Goal: Task Accomplishment & Management: Manage account settings

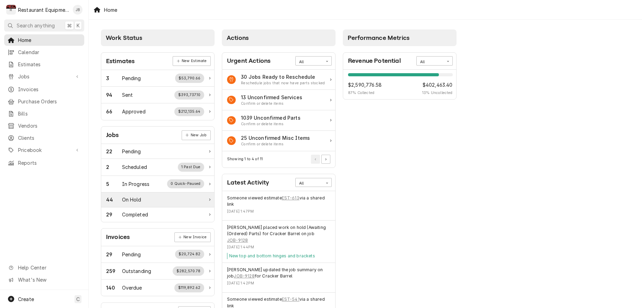
click at [151, 198] on div "44 On Hold" at bounding box center [155, 199] width 98 height 7
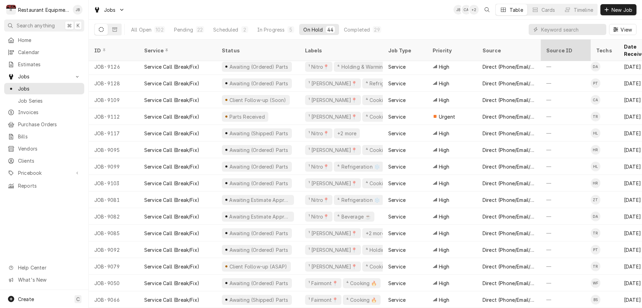
scroll to position [4, 0]
click at [574, 29] on input "Dynamic Content Wrapper" at bounding box center [572, 29] width 62 height 11
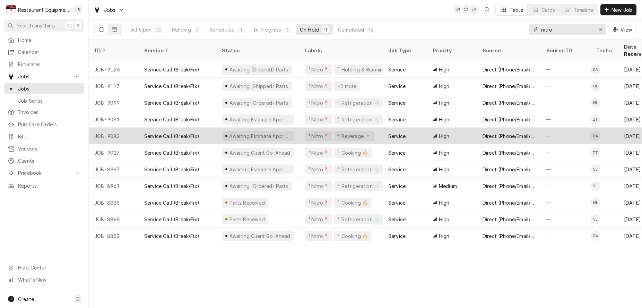
scroll to position [0, 0]
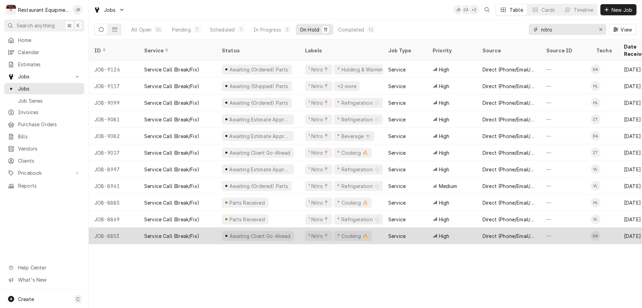
type input "nitro"
click at [390, 227] on div "Service" at bounding box center [404, 235] width 44 height 17
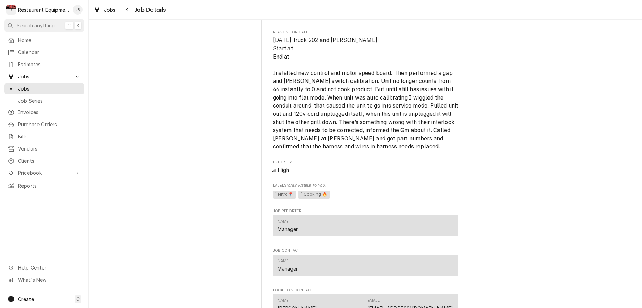
scroll to position [594, 0]
click at [127, 9] on icon "Navigate back" at bounding box center [126, 9] width 3 height 5
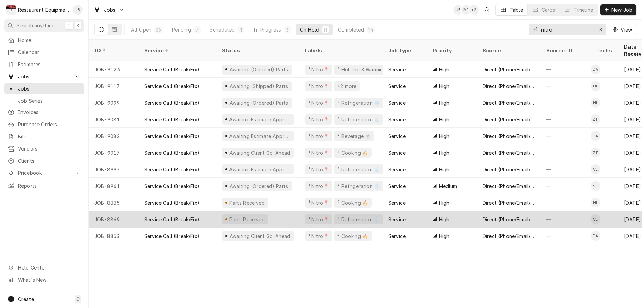
click at [470, 211] on div "High" at bounding box center [452, 219] width 50 height 17
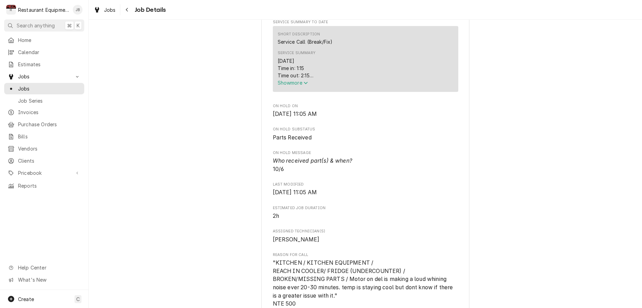
scroll to position [280, 0]
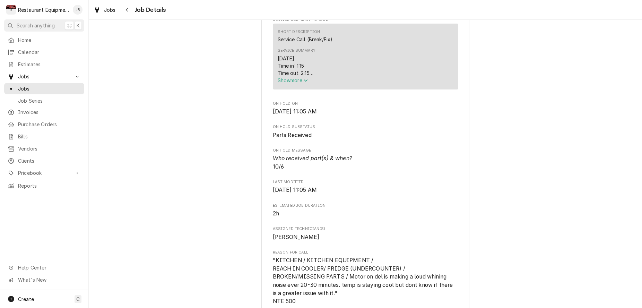
drag, startPoint x: 289, startPoint y: 80, endPoint x: 288, endPoint y: 85, distance: 4.3
click at [289, 81] on span "Show more" at bounding box center [292, 80] width 30 height 6
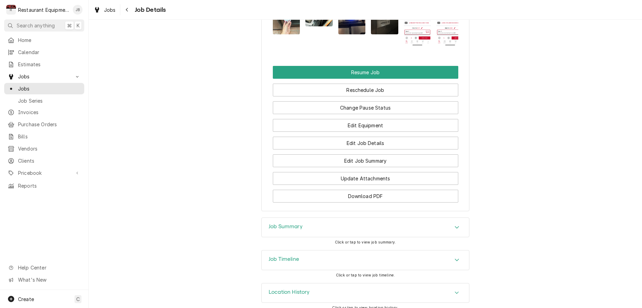
scroll to position [0, 0]
click at [311, 222] on div "Job Summary" at bounding box center [365, 227] width 207 height 19
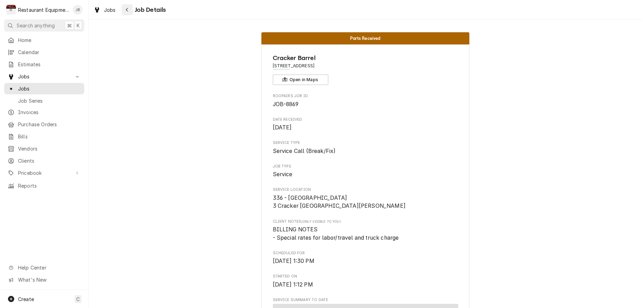
click at [124, 8] on div "Navigate back" at bounding box center [127, 9] width 7 height 7
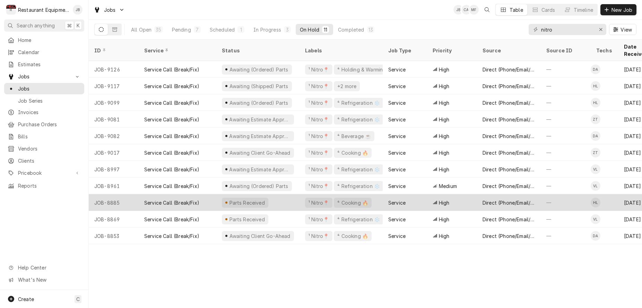
click at [288, 196] on div "Parts Received" at bounding box center [257, 202] width 83 height 17
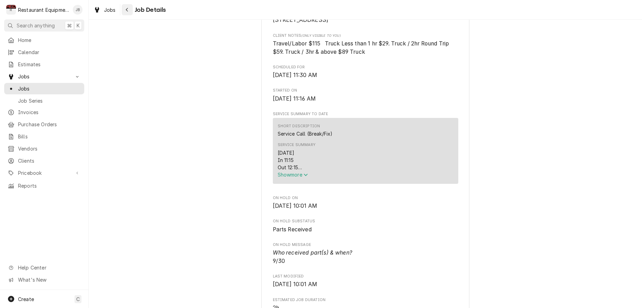
click at [128, 6] on button "Navigate back" at bounding box center [127, 9] width 11 height 11
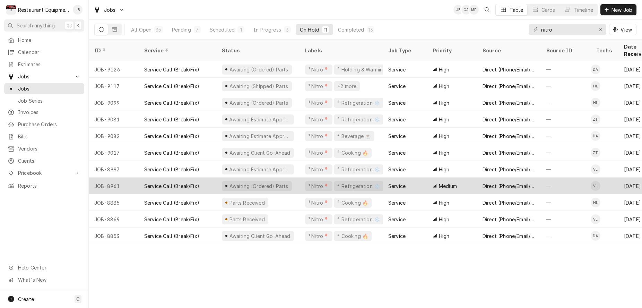
click at [421, 178] on div "Service" at bounding box center [404, 185] width 44 height 17
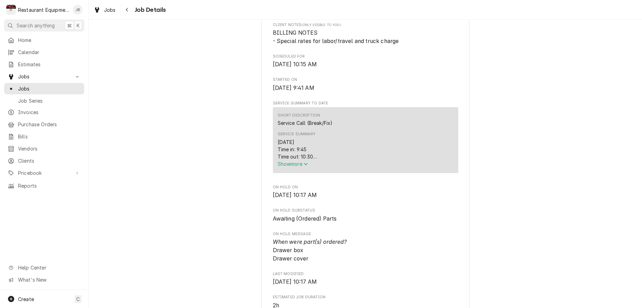
scroll to position [200, 0]
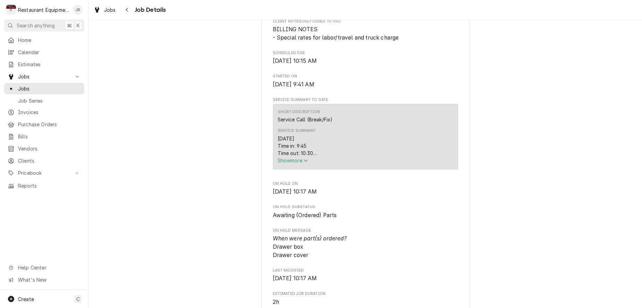
click at [292, 163] on span "Show more" at bounding box center [292, 160] width 30 height 6
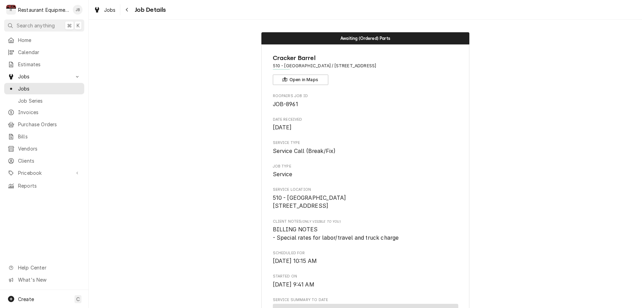
scroll to position [0, 0]
click at [127, 9] on icon "Navigate back" at bounding box center [127, 10] width 2 height 4
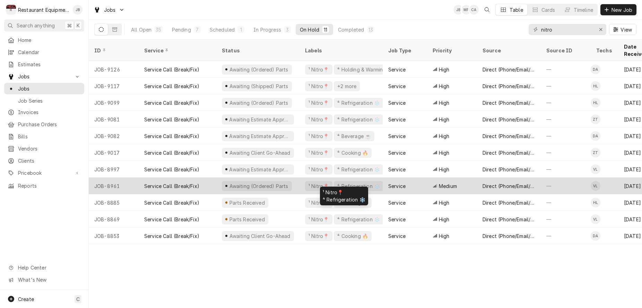
scroll to position [0, 0]
click at [380, 177] on div "¹ Nitro📍 ⁴ Refrigeration ❄️" at bounding box center [340, 185] width 83 height 17
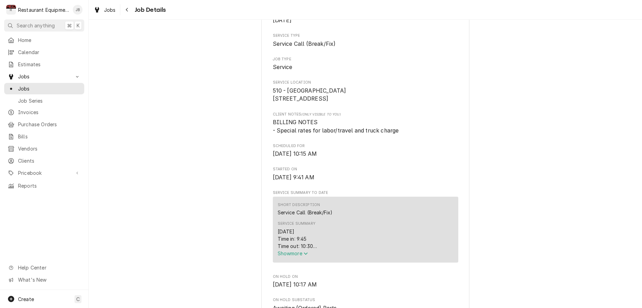
scroll to position [197, 0]
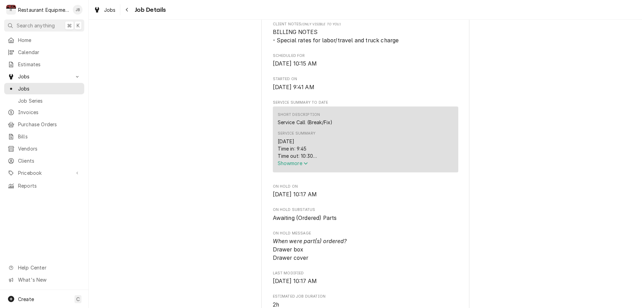
click at [295, 163] on span "Show more" at bounding box center [292, 163] width 30 height 6
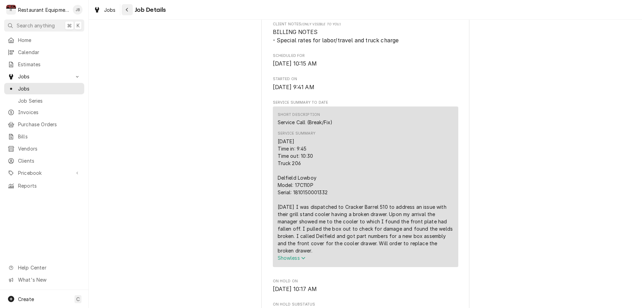
click at [127, 9] on icon "Navigate back" at bounding box center [126, 9] width 3 height 5
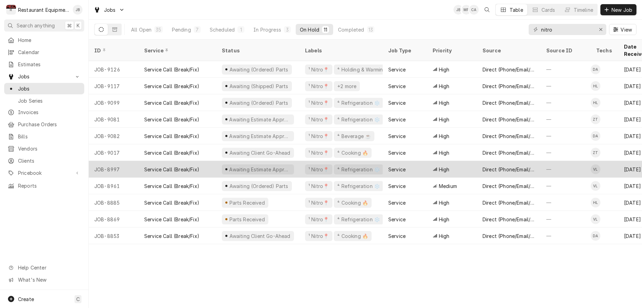
click at [266, 166] on div "Awaiting Estimate Approval" at bounding box center [259, 169] width 63 height 7
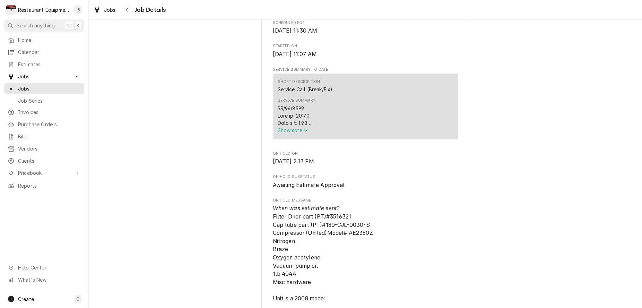
scroll to position [245, 0]
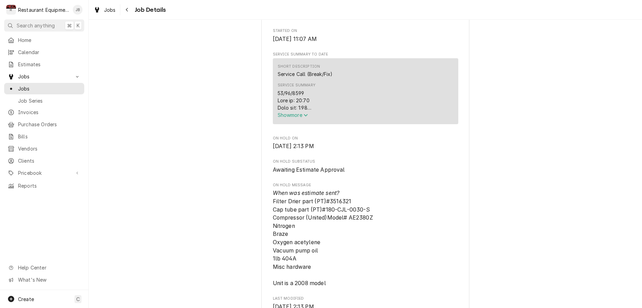
click at [279, 118] on span "Show more" at bounding box center [292, 115] width 30 height 6
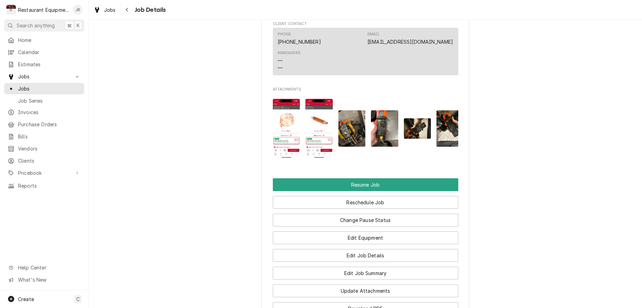
scroll to position [1046, 0]
click at [129, 8] on div "Navigate back" at bounding box center [127, 9] width 7 height 7
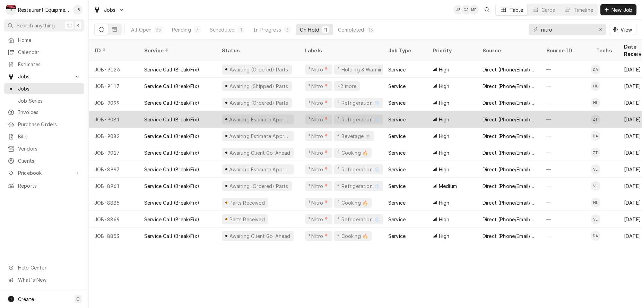
click at [297, 111] on div "Awaiting Estimate Approval" at bounding box center [257, 119] width 83 height 17
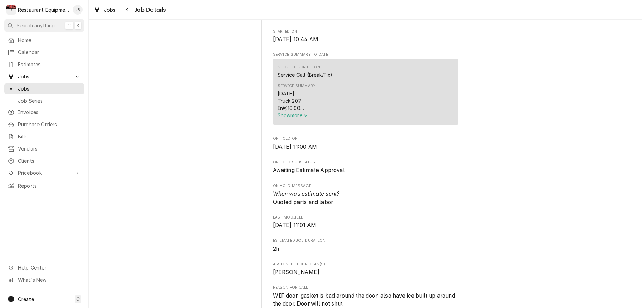
scroll to position [266, 0]
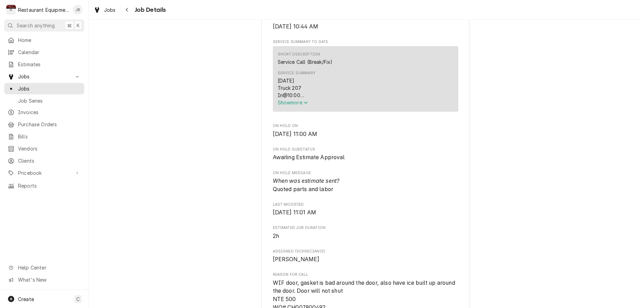
click at [292, 99] on span "Show more" at bounding box center [292, 102] width 30 height 6
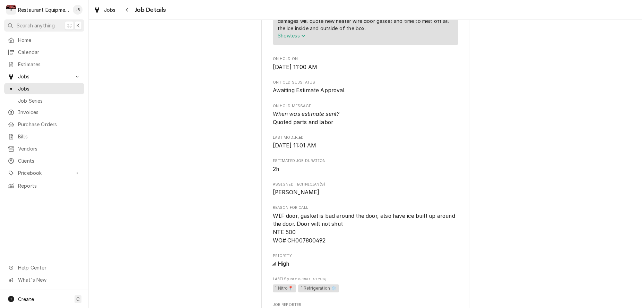
scroll to position [399, 0]
click at [126, 12] on div "Navigate back" at bounding box center [127, 9] width 7 height 7
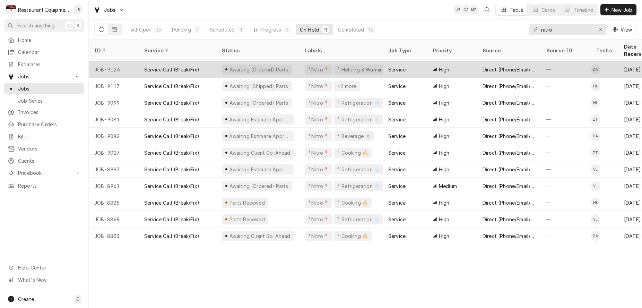
click at [296, 64] on div "Awaiting (Ordered) Parts" at bounding box center [257, 69] width 83 height 17
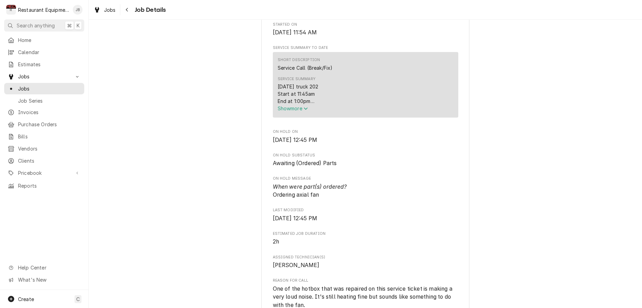
scroll to position [245, 0]
click at [299, 107] on span "Show more" at bounding box center [292, 107] width 30 height 6
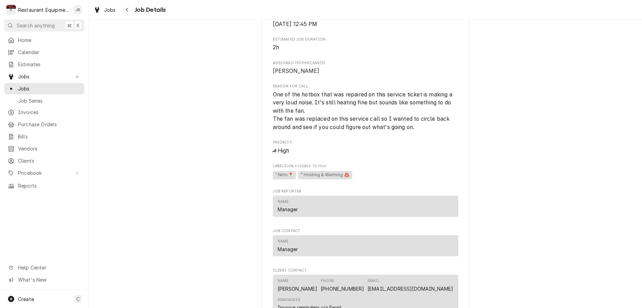
scroll to position [576, 0]
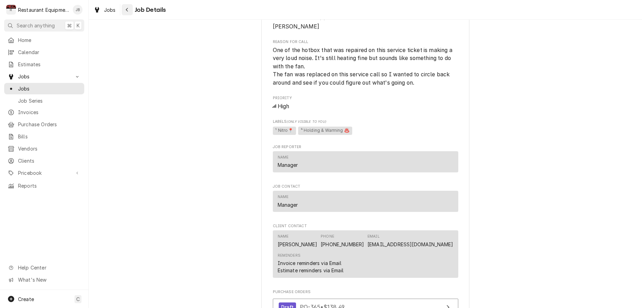
click at [127, 8] on icon "Navigate back" at bounding box center [126, 9] width 3 height 5
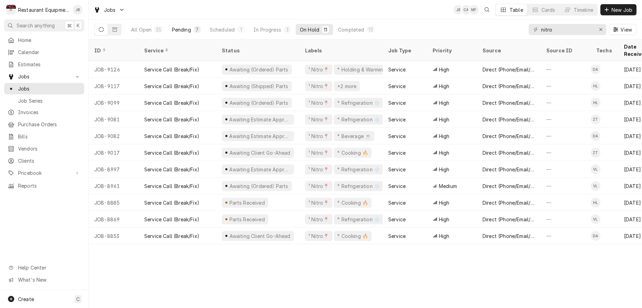
click at [179, 31] on div "Pending" at bounding box center [181, 29] width 19 height 7
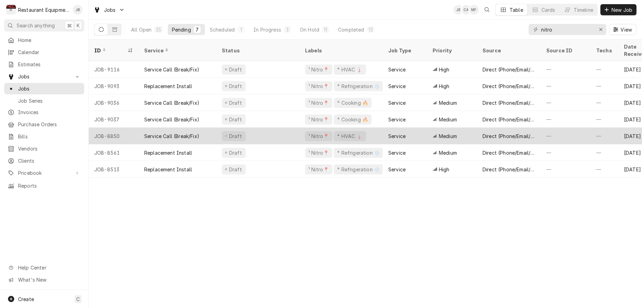
click at [272, 129] on div "Draft" at bounding box center [257, 135] width 83 height 17
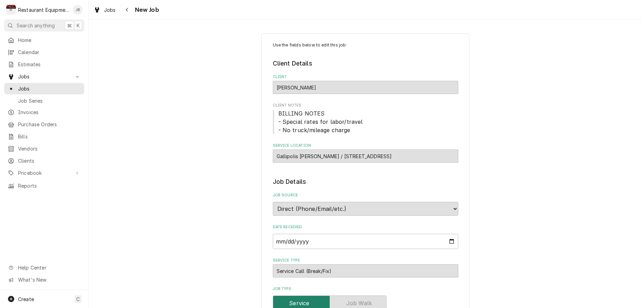
type textarea "x"
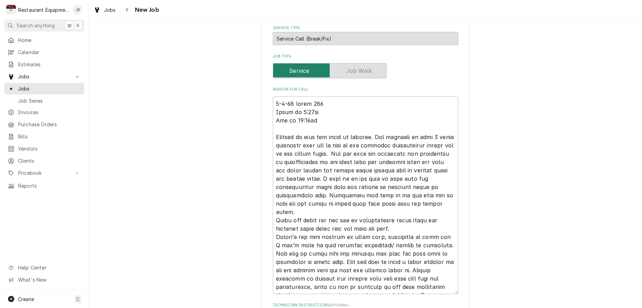
scroll to position [275, 0]
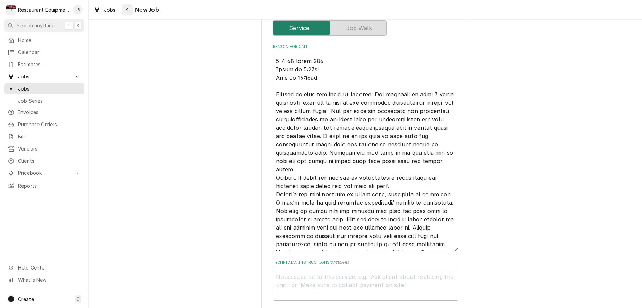
click at [129, 10] on div "Navigate back" at bounding box center [127, 9] width 7 height 7
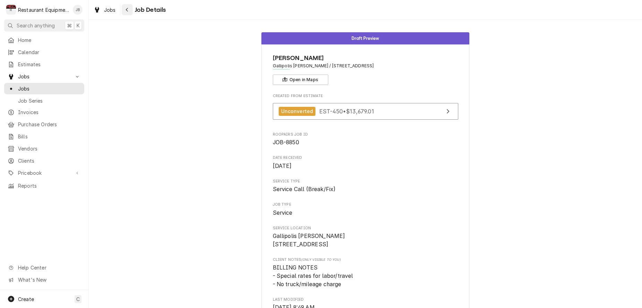
click at [128, 10] on icon "Navigate back" at bounding box center [126, 9] width 3 height 5
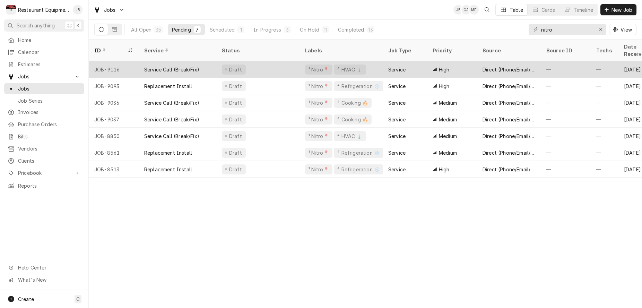
click at [282, 62] on div "Draft" at bounding box center [257, 69] width 83 height 17
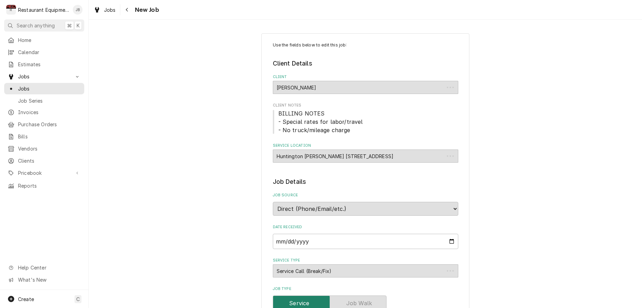
type textarea "x"
click at [126, 11] on icon "Navigate back" at bounding box center [126, 9] width 3 height 5
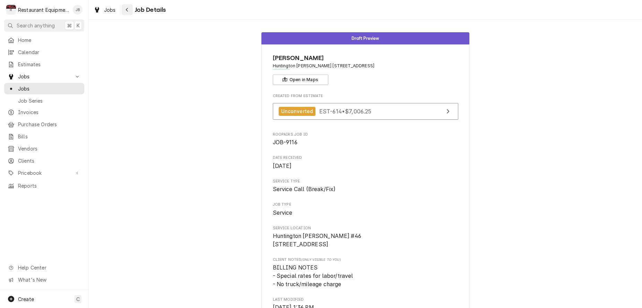
click at [122, 10] on button "Navigate back" at bounding box center [127, 9] width 11 height 11
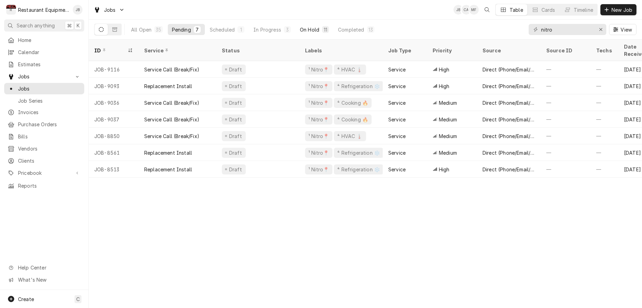
click at [312, 28] on div "On Hold" at bounding box center [309, 29] width 19 height 7
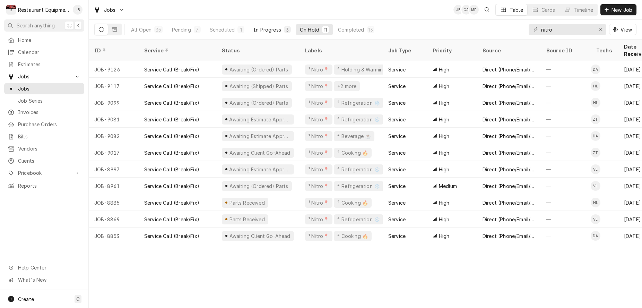
click at [279, 27] on div "In Progress" at bounding box center [267, 29] width 28 height 7
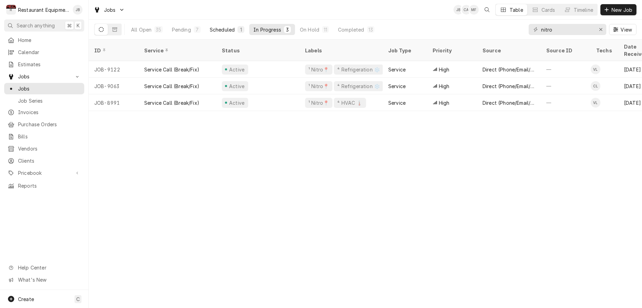
click at [216, 33] on div "Scheduled" at bounding box center [222, 29] width 25 height 7
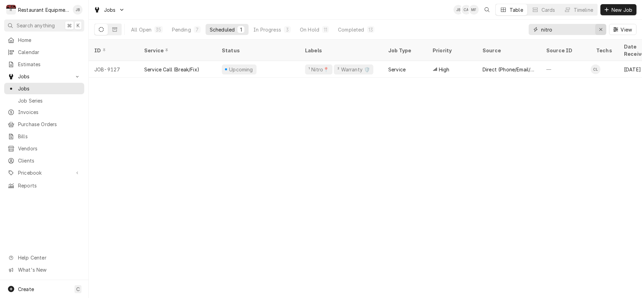
click at [601, 28] on icon "Erase input" at bounding box center [601, 29] width 4 height 5
type input "[PERSON_NAME]"
click at [310, 25] on button "On Hold 16" at bounding box center [315, 29] width 38 height 11
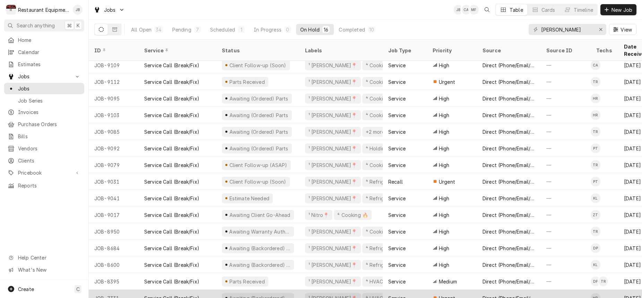
click at [495, 294] on div "Direct (Phone/Email/etc.)" at bounding box center [508, 297] width 53 height 7
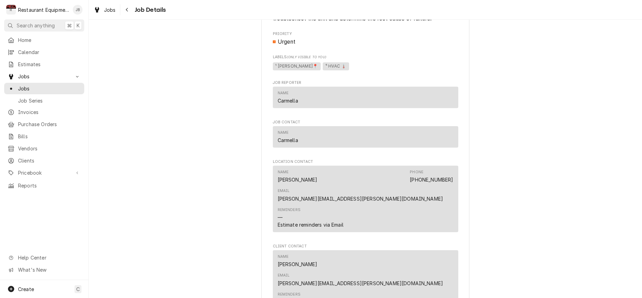
scroll to position [570, 0]
click at [129, 12] on div "Navigate back" at bounding box center [127, 9] width 7 height 7
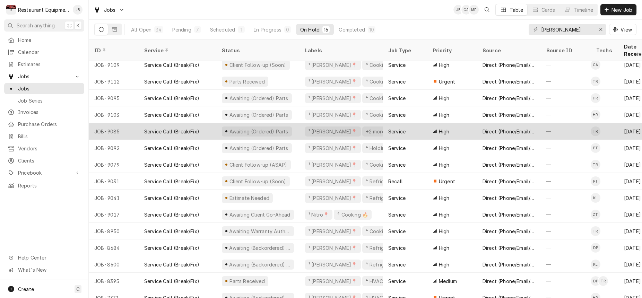
scroll to position [21, 0]
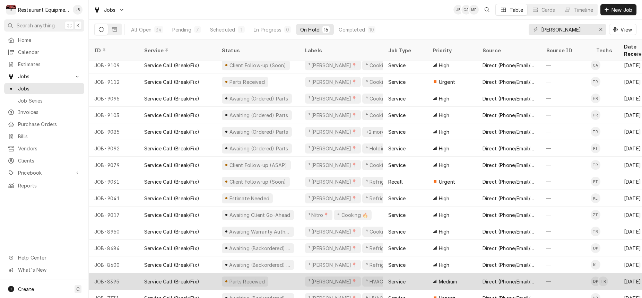
click at [416, 274] on div "Service" at bounding box center [404, 281] width 44 height 17
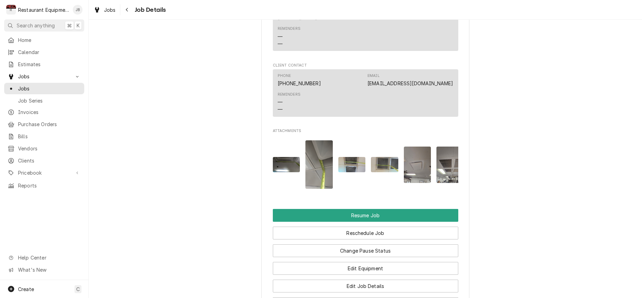
scroll to position [750, 0]
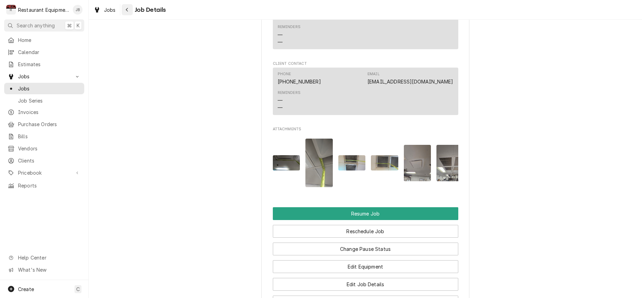
click at [126, 9] on icon "Navigate back" at bounding box center [126, 9] width 3 height 5
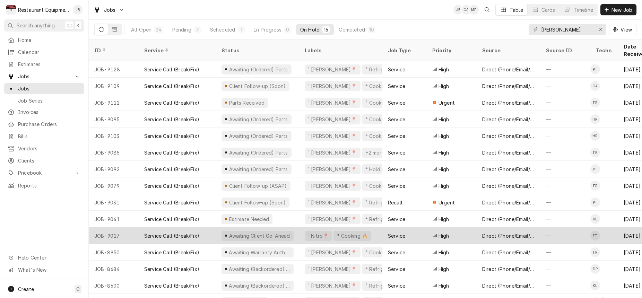
scroll to position [0, 0]
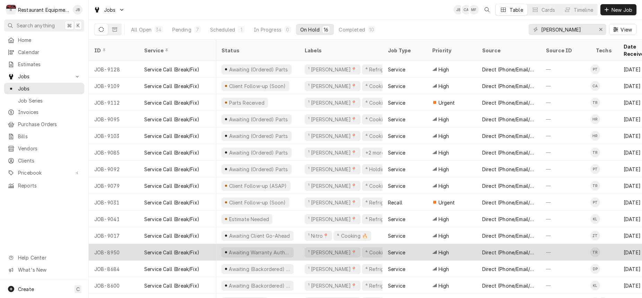
click at [254, 221] on tbody "JOB-9128 Service Call (Break/Fix) Awaiting (Ordered) Parts ¹ Beckley📍 ⁴ Refrige…" at bounding box center [364, 179] width 553 height 237
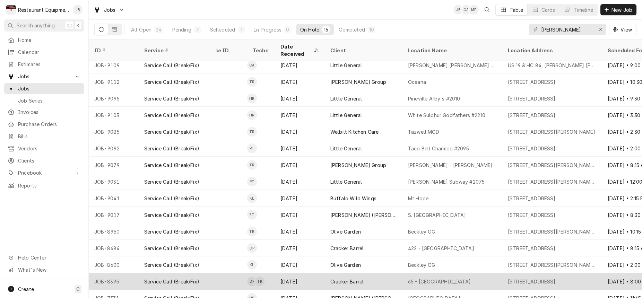
scroll to position [21, 380]
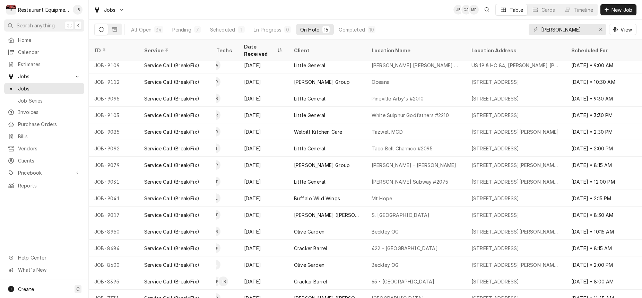
click at [614, 31] on icon "Dynamic Content Wrapper" at bounding box center [615, 29] width 5 height 5
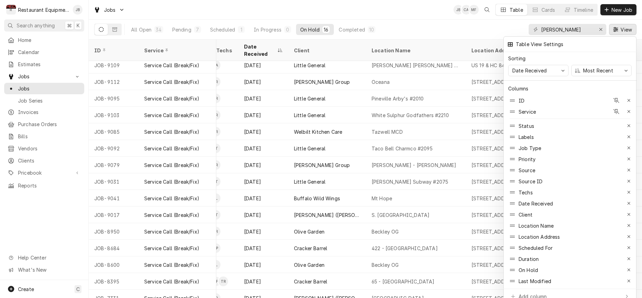
click at [444, 35] on div at bounding box center [321, 149] width 642 height 298
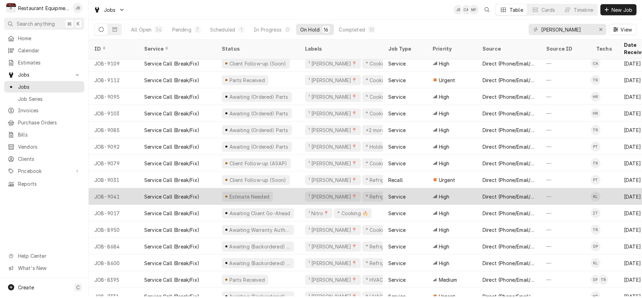
scroll to position [21, 0]
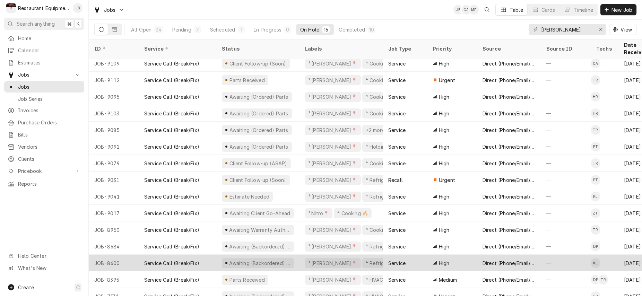
click at [412, 255] on div "Service" at bounding box center [404, 263] width 44 height 17
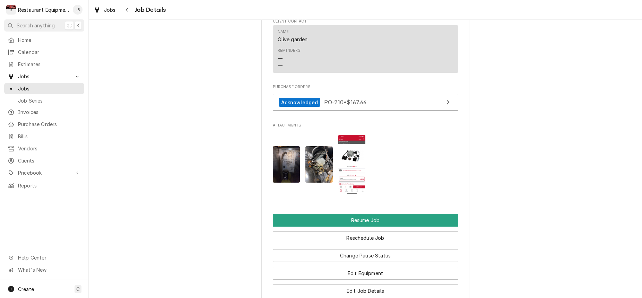
scroll to position [740, 0]
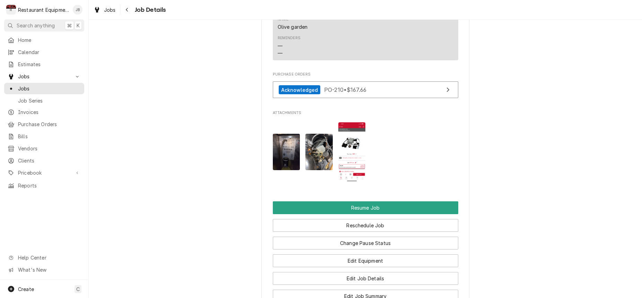
click at [356, 136] on img "Attachments" at bounding box center [351, 151] width 27 height 59
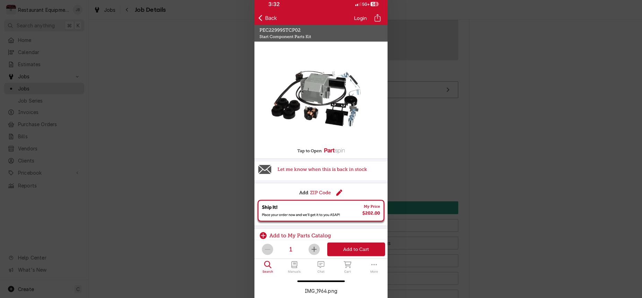
scroll to position [0, 0]
click at [267, 20] on img at bounding box center [320, 141] width 133 height 288
click at [213, 49] on div at bounding box center [321, 149] width 642 height 298
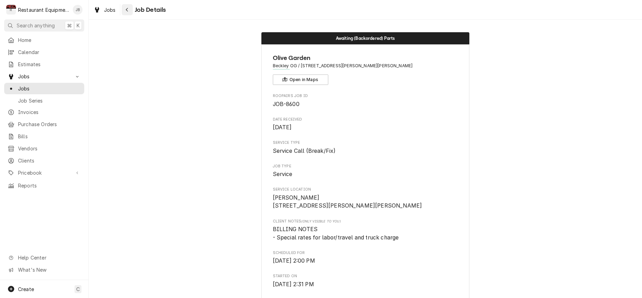
click at [125, 8] on icon "Navigate back" at bounding box center [126, 9] width 3 height 5
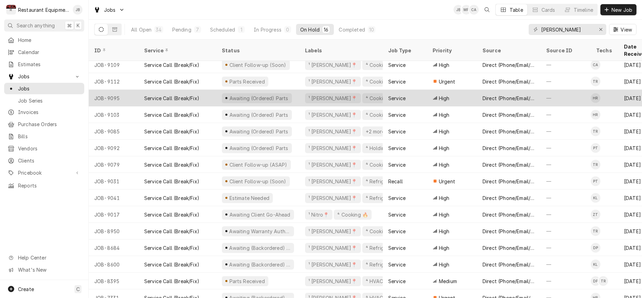
scroll to position [21, 0]
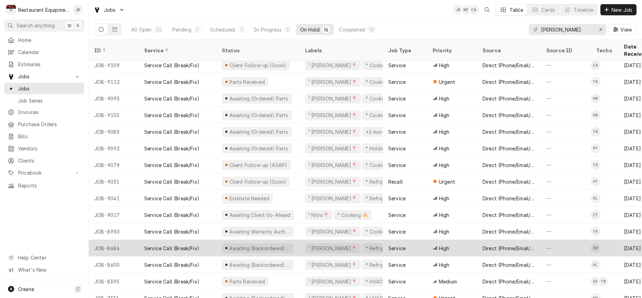
click at [205, 240] on div "Service Call (Break/Fix)" at bounding box center [178, 248] width 78 height 17
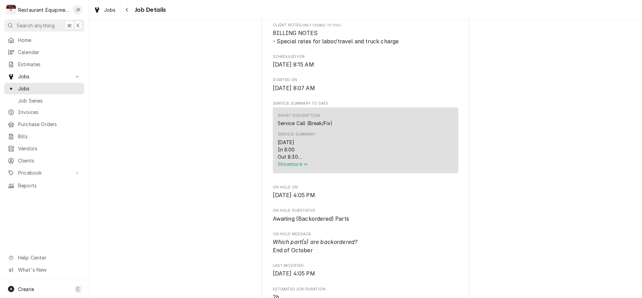
scroll to position [199, 0]
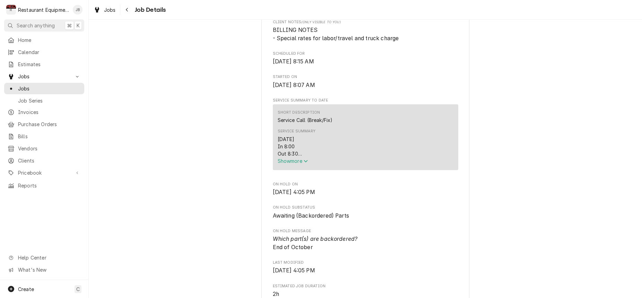
click at [288, 164] on span "Show more" at bounding box center [292, 161] width 30 height 6
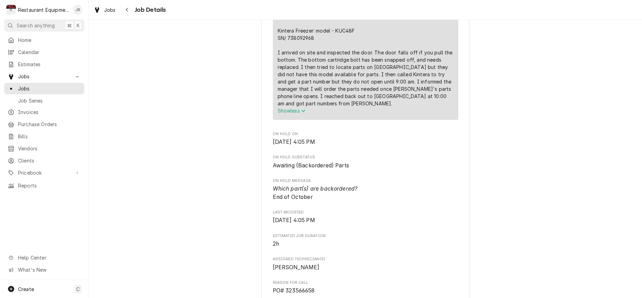
scroll to position [364, 0]
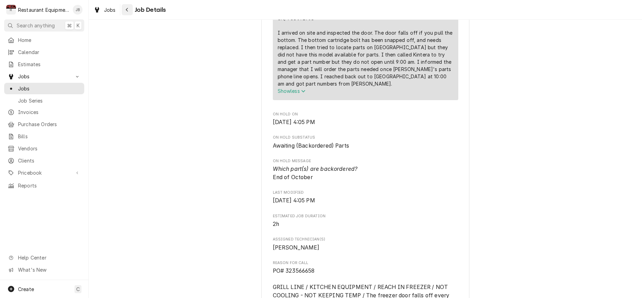
click at [125, 9] on div "Navigate back" at bounding box center [127, 9] width 7 height 7
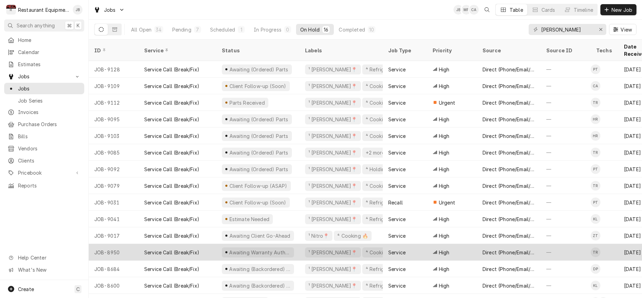
scroll to position [0, 0]
click at [204, 244] on div "Service Call (Break/Fix)" at bounding box center [178, 252] width 78 height 17
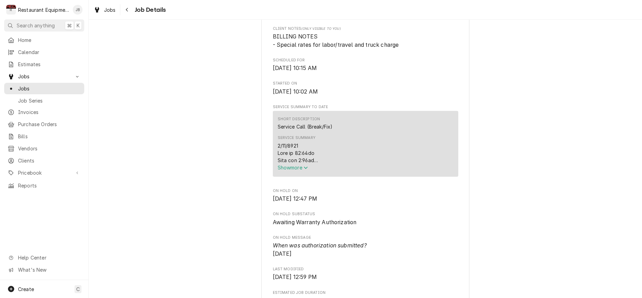
scroll to position [224, 0]
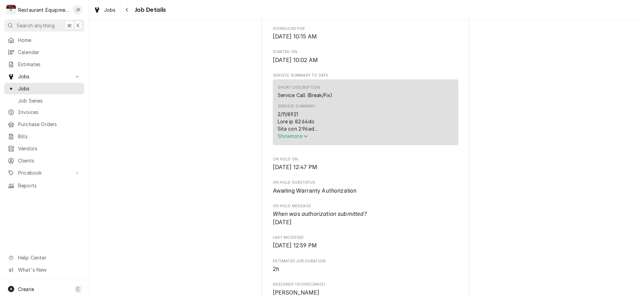
click at [288, 139] on span "Show more" at bounding box center [292, 136] width 30 height 6
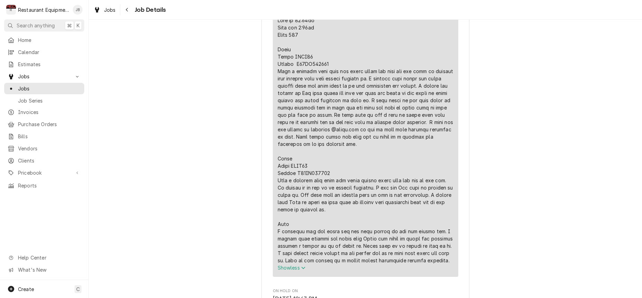
scroll to position [265, 0]
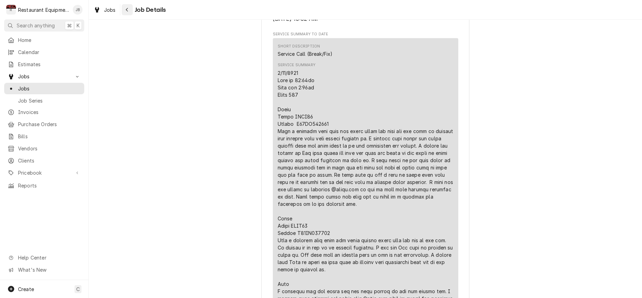
click at [127, 8] on icon "Navigate back" at bounding box center [126, 9] width 3 height 5
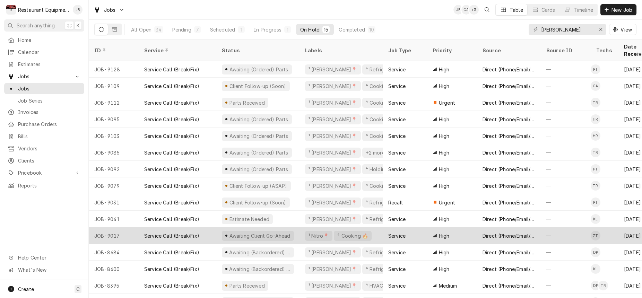
click at [207, 229] on div "Service Call (Break/Fix)" at bounding box center [178, 235] width 78 height 17
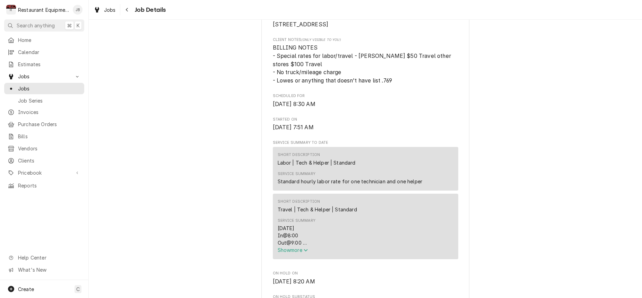
scroll to position [228, 0]
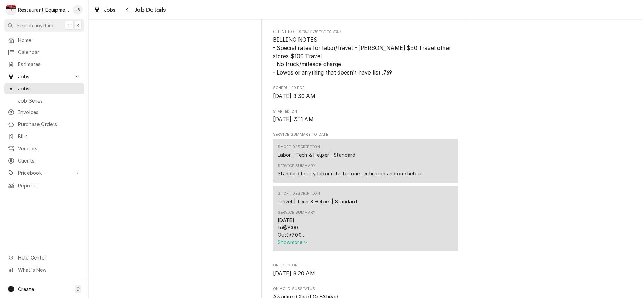
click at [286, 243] on span "Show more" at bounding box center [292, 242] width 30 height 6
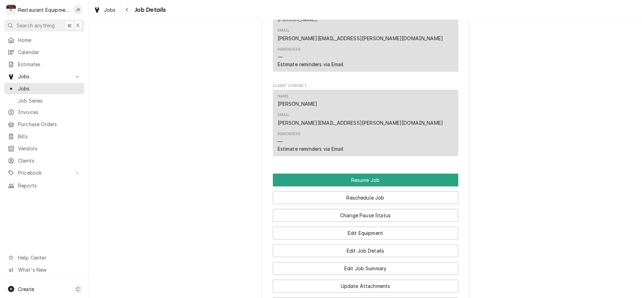
scroll to position [814, 0]
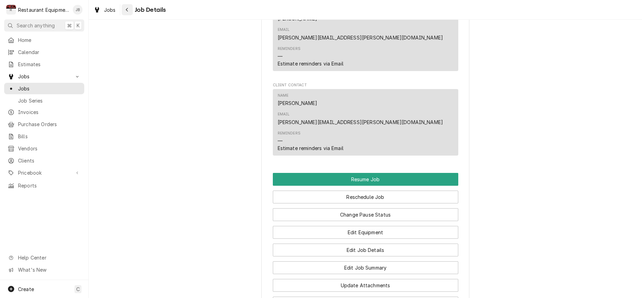
click at [130, 10] on div "Navigate back" at bounding box center [127, 9] width 7 height 7
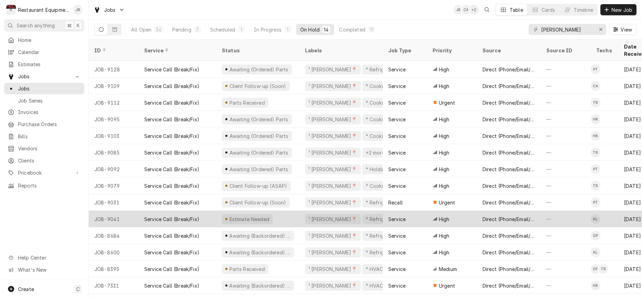
click at [287, 214] on div "Estimate Needed" at bounding box center [257, 219] width 83 height 17
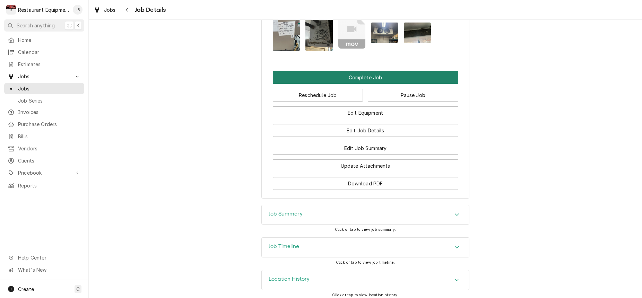
scroll to position [754, 0]
click at [368, 71] on button "Complete Job" at bounding box center [365, 77] width 185 height 13
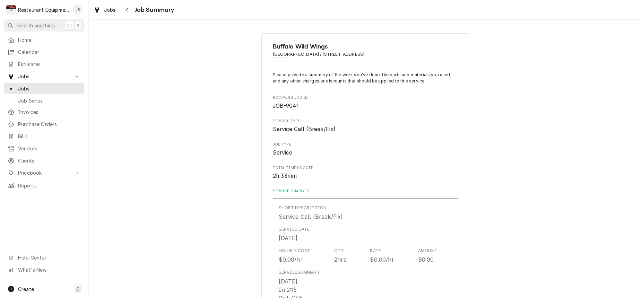
click at [351, 104] on span "JOB-9041" at bounding box center [365, 106] width 185 height 8
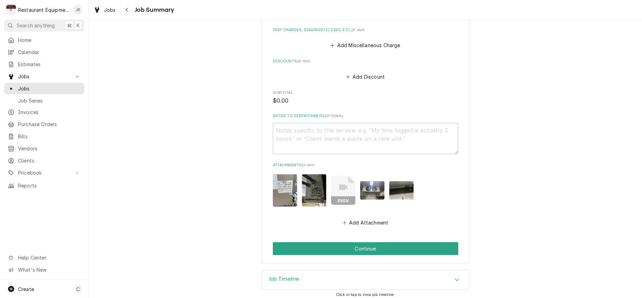
scroll to position [495, 0]
click at [325, 248] on button "Continue" at bounding box center [365, 248] width 185 height 13
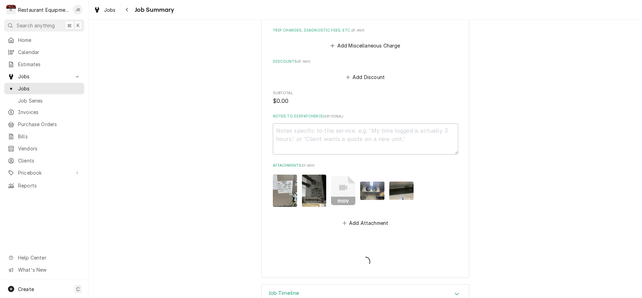
type textarea "x"
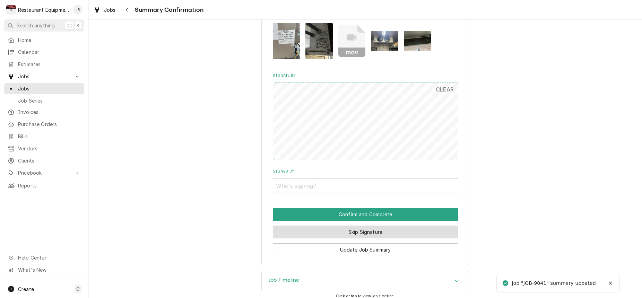
scroll to position [499, 0]
click at [351, 226] on button "Skip Signature" at bounding box center [365, 232] width 185 height 13
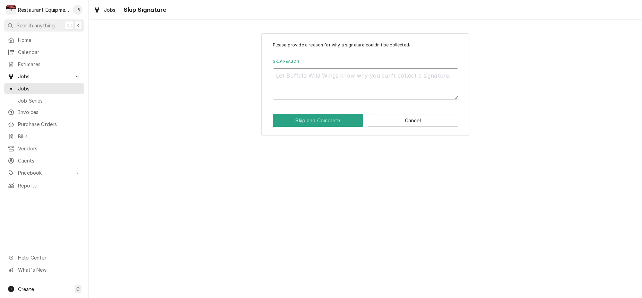
click at [297, 79] on textarea "Skip Reason" at bounding box center [365, 83] width 185 height 31
type textarea "x"
type textarea "s"
type textarea "x"
type textarea "se"
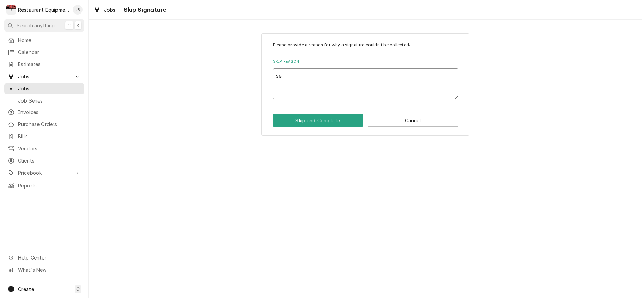
type textarea "x"
type textarea "sen"
type textarea "x"
type textarea "sent"
type textarea "x"
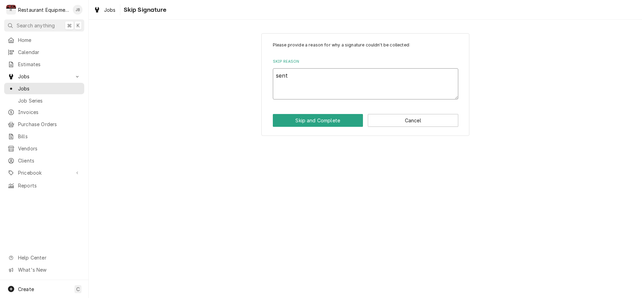
type textarea "sent"
type textarea "x"
type textarea "sent e"
type textarea "x"
type textarea "sent ea"
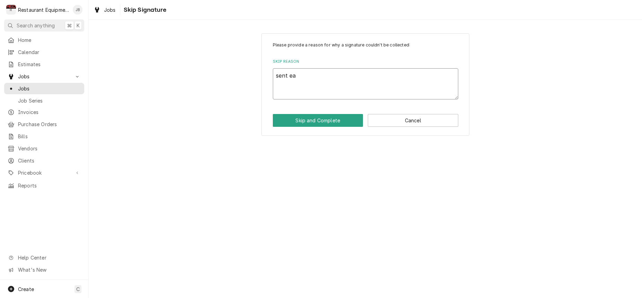
type textarea "x"
type textarea "sent e"
type textarea "x"
type textarea "sent es"
type textarea "x"
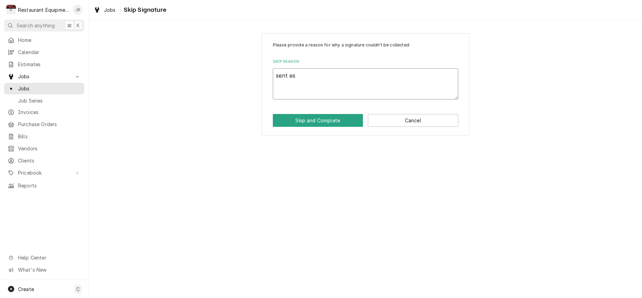
type textarea "sent esi"
type textarea "x"
type textarea "sent esit"
type textarea "x"
type textarea "sent esita"
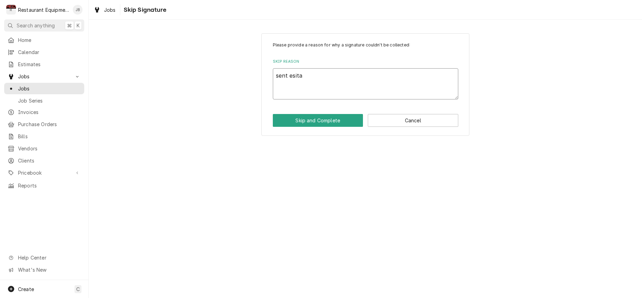
type textarea "x"
type textarea "sent esitam"
type textarea "x"
type textarea "sent esitamt"
type textarea "x"
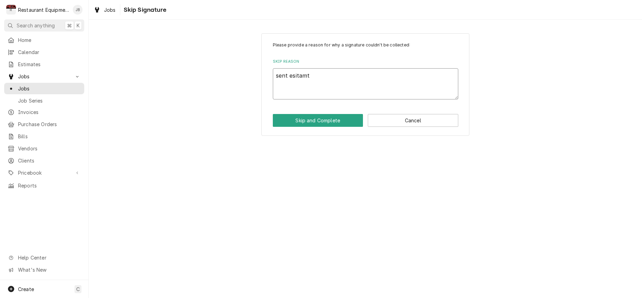
type textarea "sent esitamte"
type textarea "x"
type textarea "sent estimate"
type textarea "x"
type textarea "ent estimate"
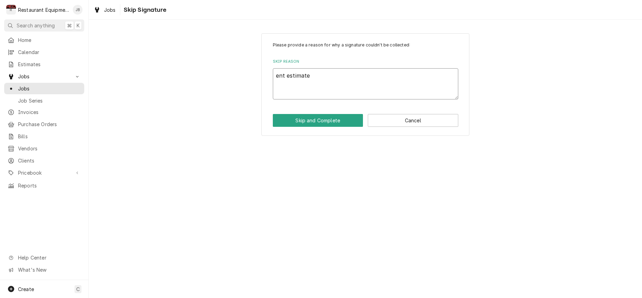
type textarea "x"
type textarea "Sent estimate"
type textarea "x"
type textarea "Sent estimate w"
type textarea "x"
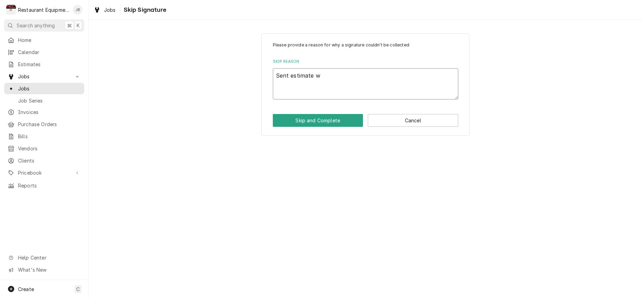
type textarea "Sent estimate wi"
type textarea "x"
type textarea "Sent estimate wit"
type textarea "x"
type textarea "Sent estimate with"
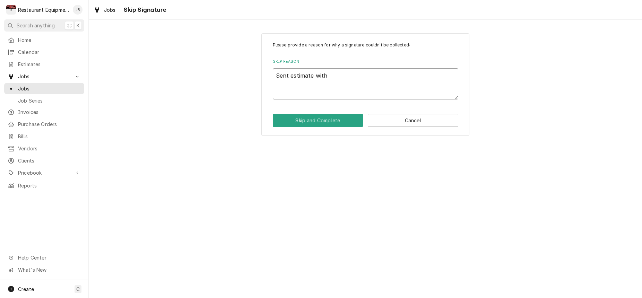
type textarea "x"
type textarea "Sent estimate with"
type textarea "x"
type textarea "Sent estimate with n"
type textarea "x"
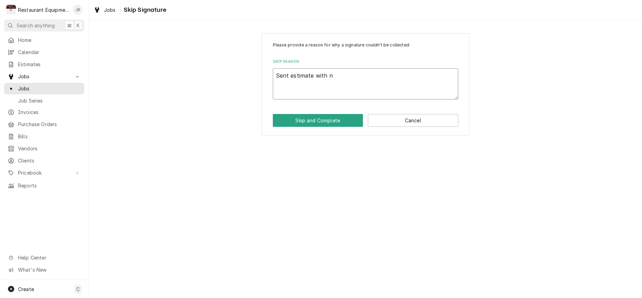
type textarea "Sent estimate with no"
type textarea "x"
type textarea "Sent estimate with no"
type textarea "x"
type textarea "Sent estimate with no r"
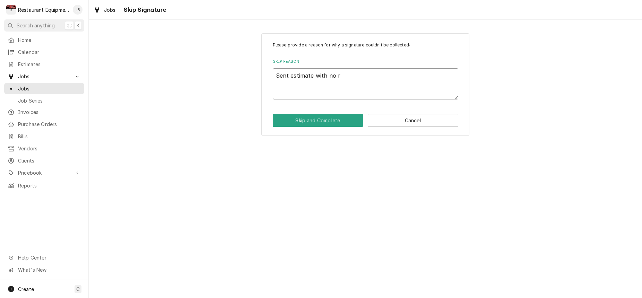
type textarea "x"
type textarea "Sent estimate with no re"
type textarea "x"
type textarea "Sent estimate with no res"
type textarea "x"
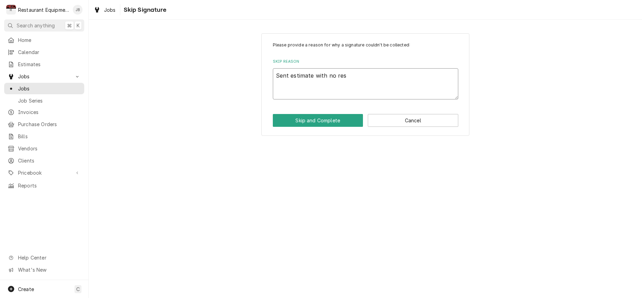
type textarea "Sent estimate with no resp"
type textarea "x"
type textarea "Sent estimate with no respo"
type textarea "x"
type textarea "Sent estimate with no respon"
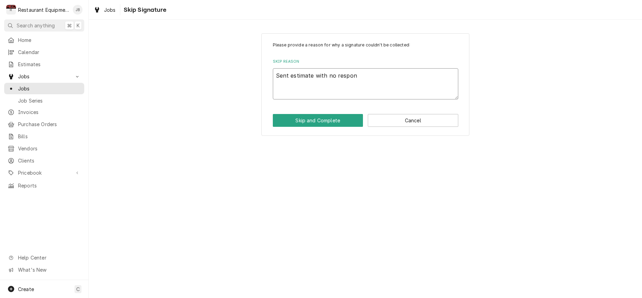
type textarea "x"
type textarea "Sent estimate with no respons"
type textarea "x"
type textarea "Sent estimate with no response"
type textarea "x"
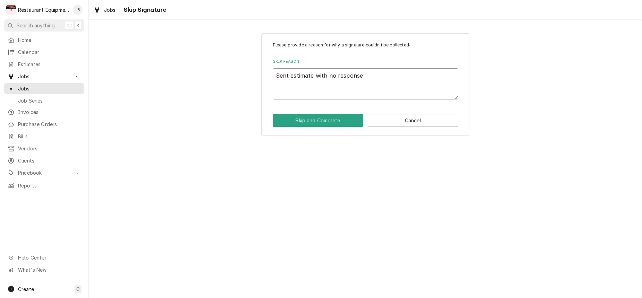
type textarea "Sent estimate with no response."
type textarea "x"
type textarea "Sent estimate with no response. b"
type textarea "x"
type textarea "Sent estimate with no response. bi"
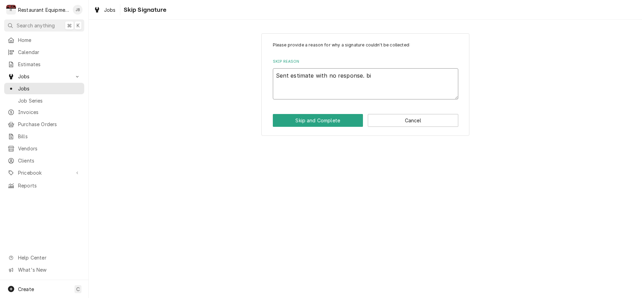
type textarea "x"
type textarea "Sent estimate with no response. bil"
type textarea "x"
type textarea "Sent estimate with no response. bill"
type textarea "x"
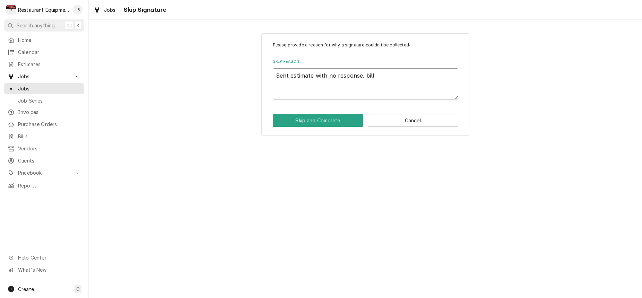
type textarea "Sent estimate with no response. billi"
type textarea "x"
type textarea "Sent estimate with no response. billin"
type textarea "x"
type textarea "Sent estimate with no response. billing"
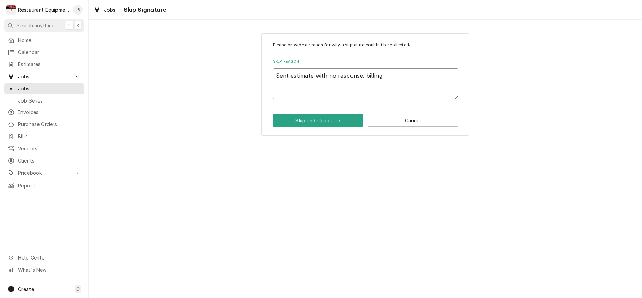
type textarea "x"
type textarea "Sent estimate with no response. billing"
type textarea "x"
type textarea "Sent estimate with no response. billing o"
type textarea "x"
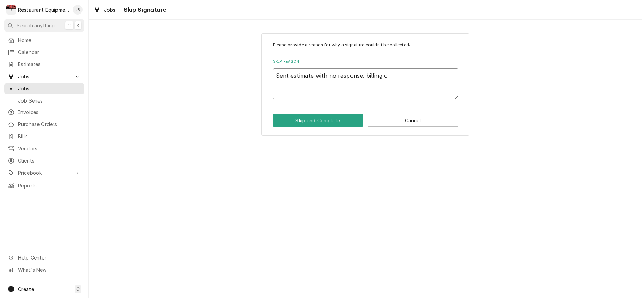
type textarea "Sent estimate with no response. billing ou"
type textarea "x"
type textarea "Sent estimate with no response. billing out"
type textarea "x"
type textarea "Sent estimate with no response. billing out"
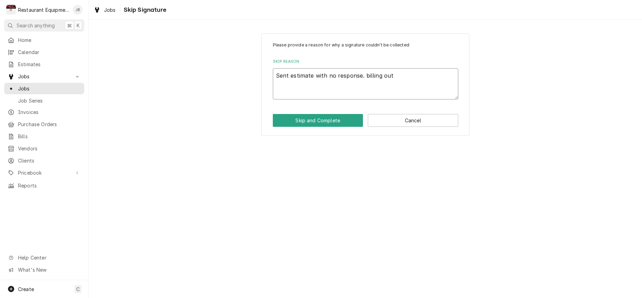
type textarea "x"
type textarea "Sent estimate with no response. billing out d"
type textarea "x"
type textarea "Sent estimate with no response. billing out di"
type textarea "x"
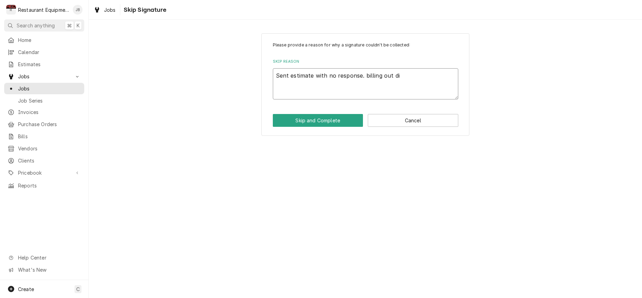
type textarea "Sent estimate with no response. billing out dia"
type textarea "x"
type textarea "Sent estimate with no response. billing out diag"
type textarea "x"
type textarea "Sent estimate with no response. billing out diagn"
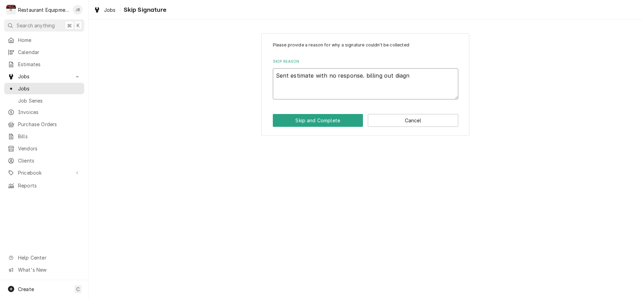
type textarea "x"
type textarea "Sent estimate with no response. billing out diagno"
type textarea "x"
type textarea "Sent estimate with no response. billing out diagnos"
type textarea "x"
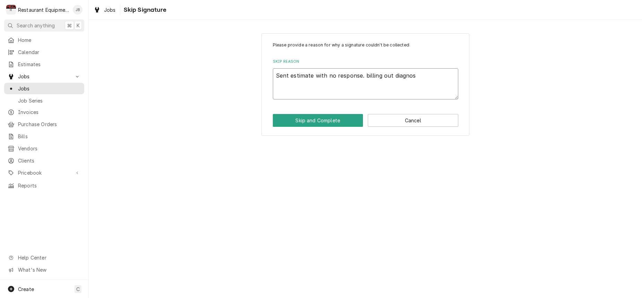
type textarea "Sent estimate with no response. billing out diagnosi"
type textarea "x"
type textarea "Sent estimate with no response. billing out diagnosis"
type textarea "x"
type textarea "Sent estimate with no response. billing out diagnosise"
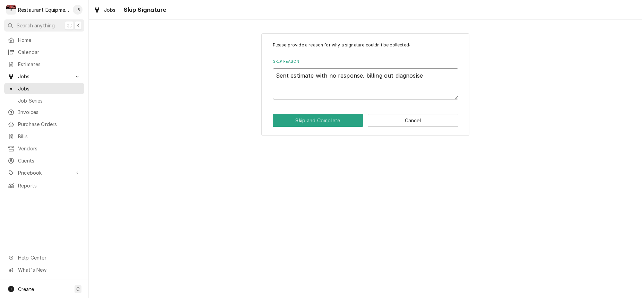
type textarea "x"
type textarea "Sent estimate with no response. billing out diagnosis."
click at [365, 75] on textarea "Sent estimate with no response. billing out diagnosis." at bounding box center [365, 83] width 185 height 31
type textarea "x"
type textarea "Sent estimate with no response. illing out diagnosis."
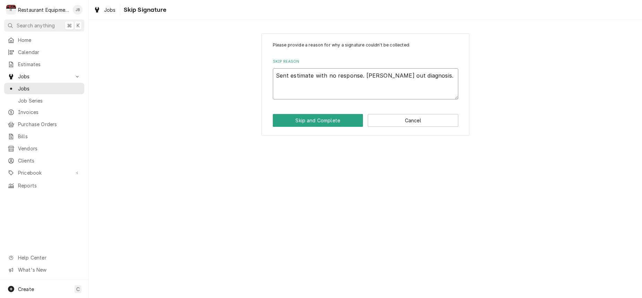
type textarea "x"
type textarea "Sent estimate with no response. Billing out diagnosis."
click at [324, 117] on button "Skip and Complete" at bounding box center [318, 120] width 90 height 13
type textarea "x"
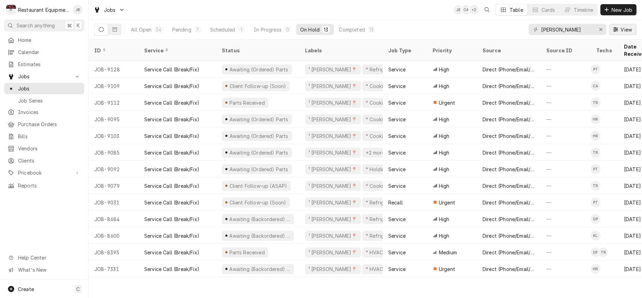
click at [622, 32] on span "View" at bounding box center [626, 29] width 14 height 7
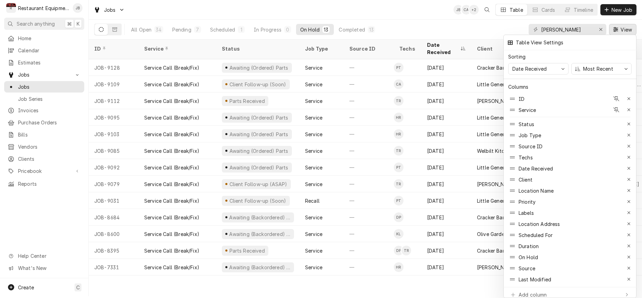
scroll to position [2, 0]
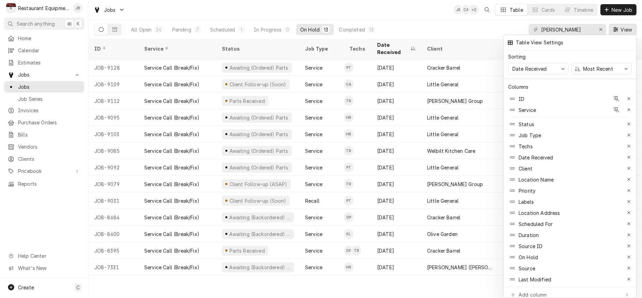
click at [460, 40] on div at bounding box center [321, 149] width 642 height 298
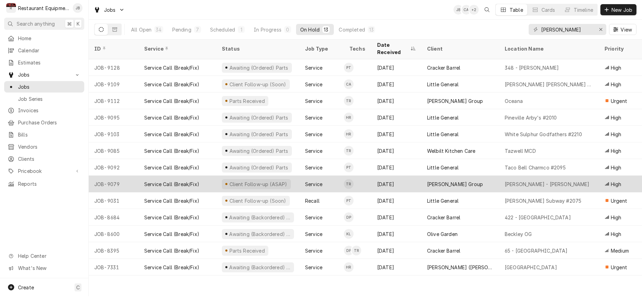
click at [481, 179] on div "[PERSON_NAME] Group" at bounding box center [460, 184] width 78 height 17
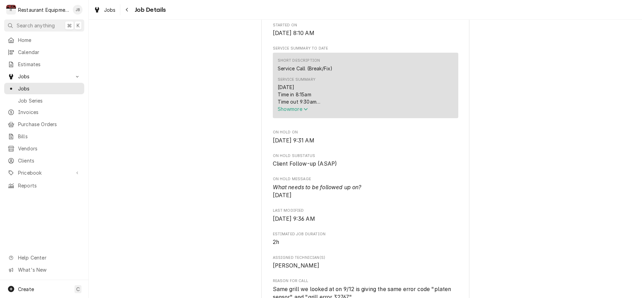
scroll to position [258, 0]
click at [290, 106] on span "Show more" at bounding box center [292, 108] width 30 height 6
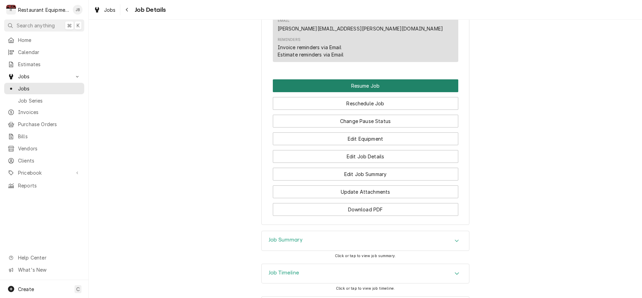
scroll to position [851, 0]
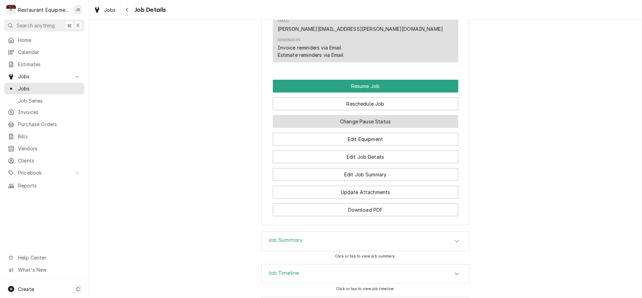
click at [362, 115] on button "Change Pause Status" at bounding box center [365, 121] width 185 height 13
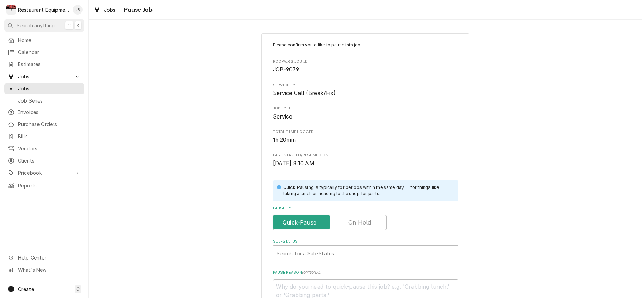
click at [351, 221] on label "Pause Type" at bounding box center [330, 222] width 114 height 15
click at [351, 221] on input "Pause Type" at bounding box center [329, 222] width 107 height 15
checkbox input "true"
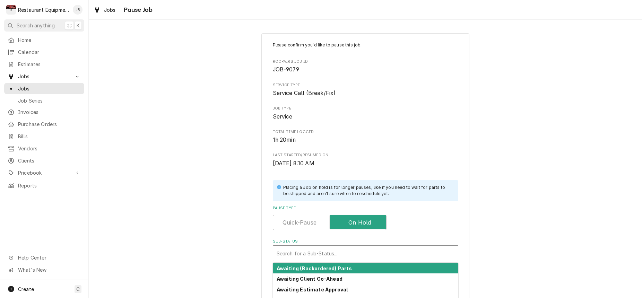
click at [342, 249] on div "Sub-Status" at bounding box center [365, 253] width 178 height 12
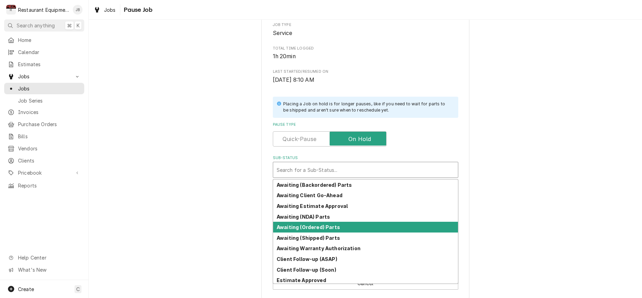
click at [330, 224] on strong "Awaiting (Ordered) Parts" at bounding box center [307, 227] width 63 height 6
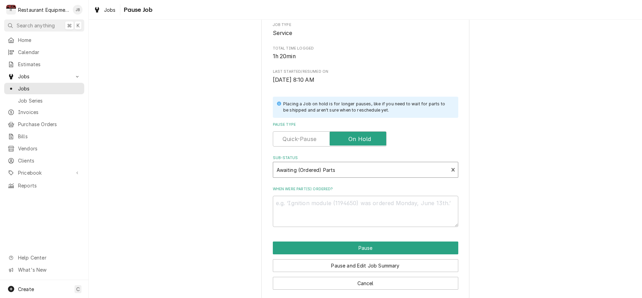
scroll to position [78, 0]
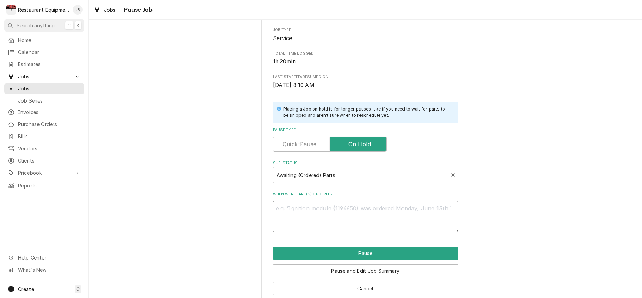
click at [313, 209] on textarea "When were part(s) ordered?" at bounding box center [365, 216] width 185 height 31
type textarea "x"
type textarea "d"
type textarea "x"
type textarea "di"
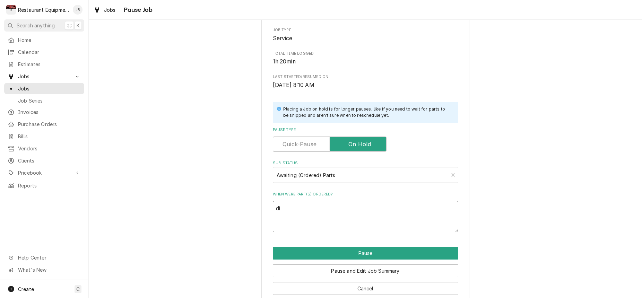
type textarea "x"
type textarea "did"
type textarea "x"
type textarea "did"
type textarea "x"
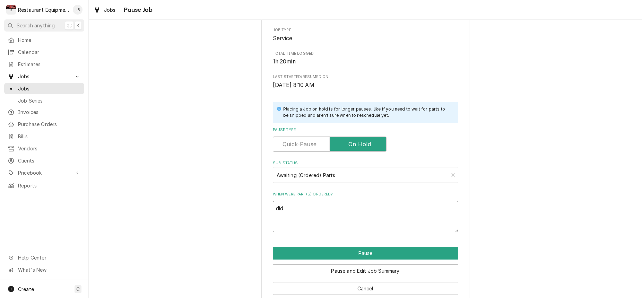
type textarea "did w"
type textarea "x"
type textarea "did we"
type textarea "x"
type textarea "did we"
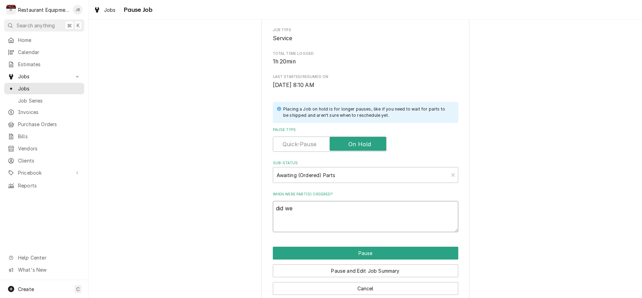
type textarea "x"
type textarea "did we o"
type textarea "x"
type textarea "did we or"
type textarea "x"
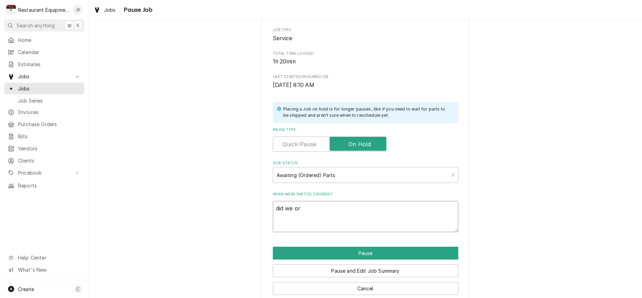
type textarea "did we ord"
type textarea "x"
type textarea "did we orde"
type textarea "x"
type textarea "did we order"
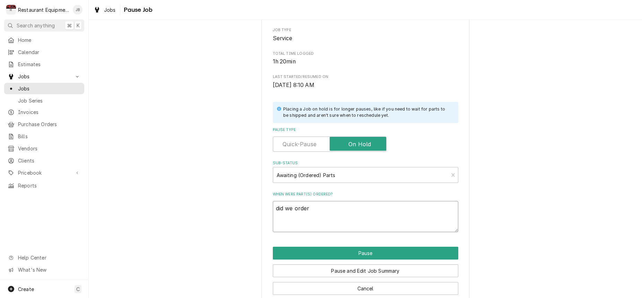
type textarea "x"
type textarea "did we order"
type textarea "x"
type textarea "did we order t"
type textarea "x"
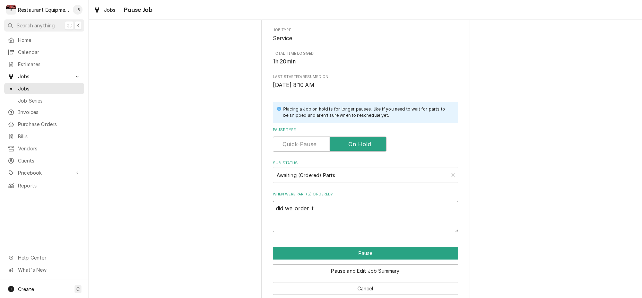
type textarea "did we order th"
type textarea "x"
type textarea "did we order the"
type textarea "x"
type textarea "did we order the"
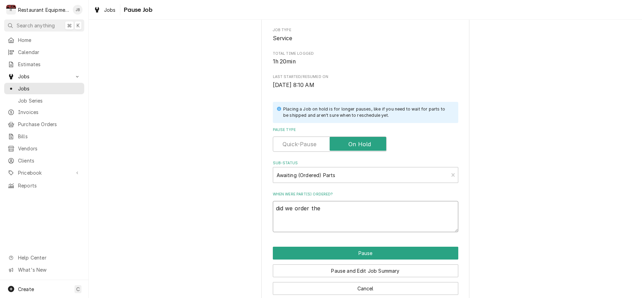
type textarea "x"
type textarea "did we order the s"
type textarea "x"
type textarea "did we order the so"
type textarea "x"
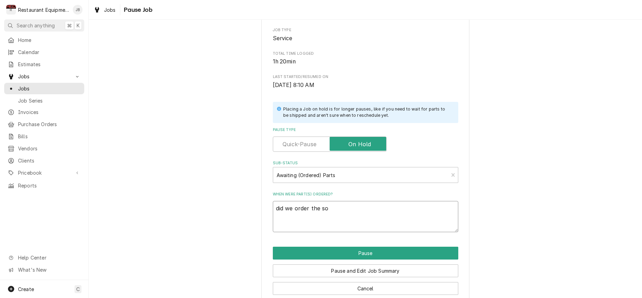
type textarea "did we order the sof"
type textarea "x"
type textarea "did we order the soft"
type textarea "x"
type textarea "did we order the softw"
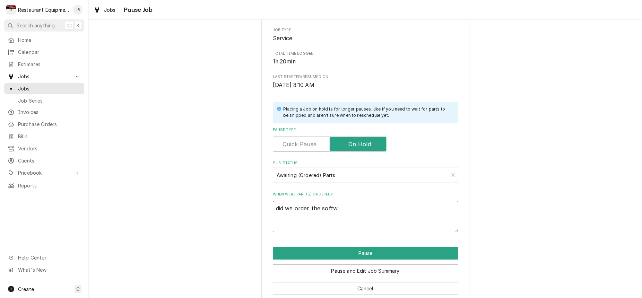
type textarea "x"
type textarea "did we order the softwa"
type textarea "x"
type textarea "did we order the softwar"
type textarea "x"
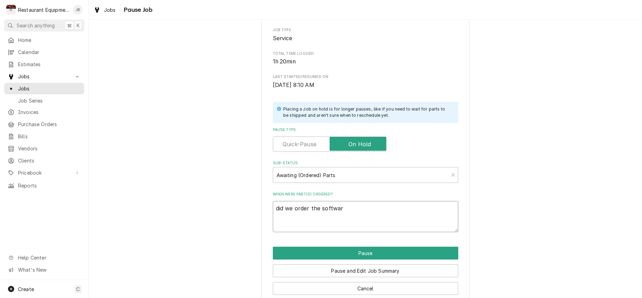
type textarea "did we order the software"
type textarea "x"
type textarea "did we order the software"
type textarea "x"
type textarea "did we order the software u"
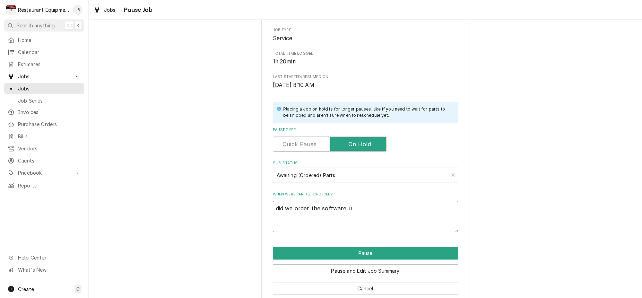
type textarea "x"
type textarea "did we order the software up"
type textarea "x"
type textarea "did we order the software upd"
type textarea "x"
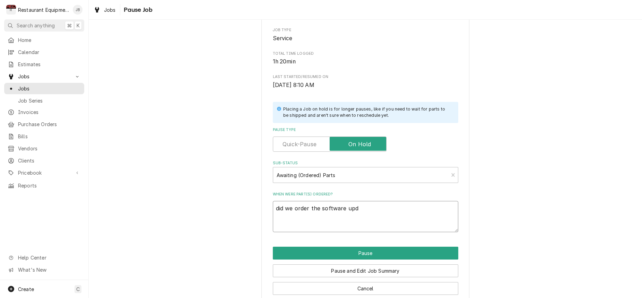
type textarea "did we order the software upda"
type textarea "x"
type textarea "did we order the software updat"
type textarea "x"
type textarea "did we order the software update"
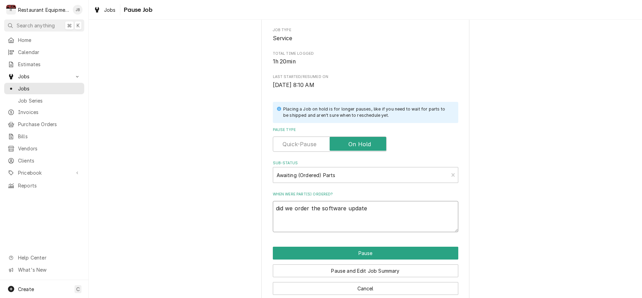
type textarea "x"
type textarea "did we order the software update."
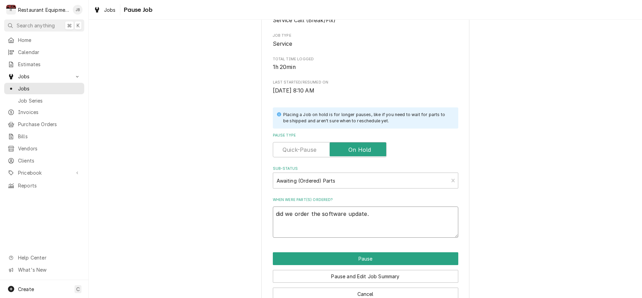
scroll to position [72, 0]
type textarea "x"
type textarea "did we order the software update."
type textarea "x"
type textarea "did we order the software update"
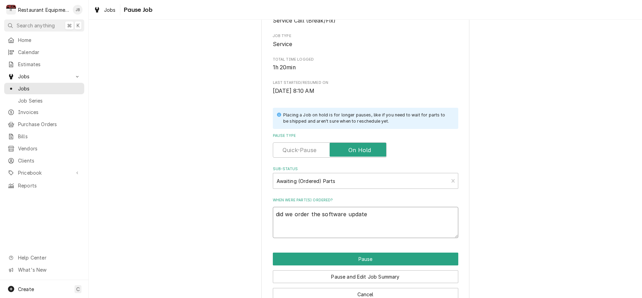
type textarea "x"
type textarea "did we order the software update?"
click at [336, 254] on button "Pause" at bounding box center [365, 259] width 185 height 13
type textarea "x"
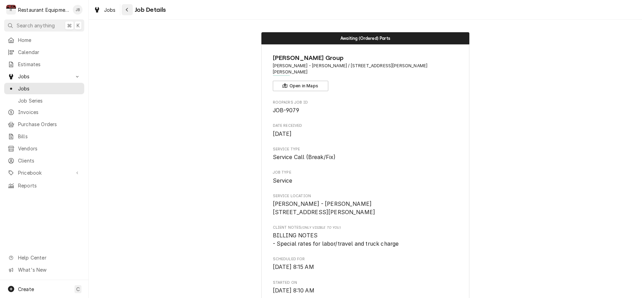
click at [130, 7] on div "Navigate back" at bounding box center [127, 9] width 7 height 7
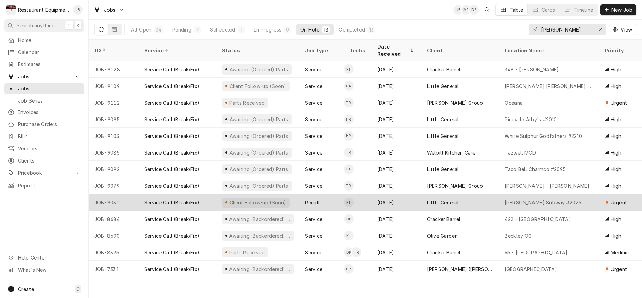
click at [290, 194] on div "Client Follow-up (Soon)" at bounding box center [257, 202] width 83 height 17
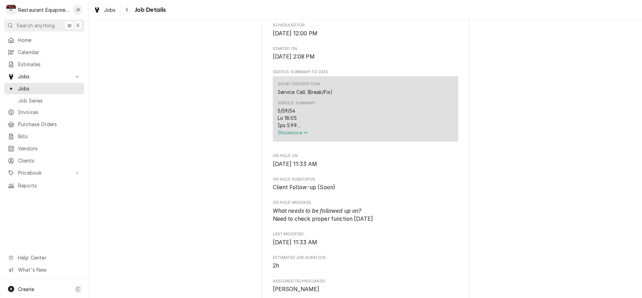
scroll to position [261, 0]
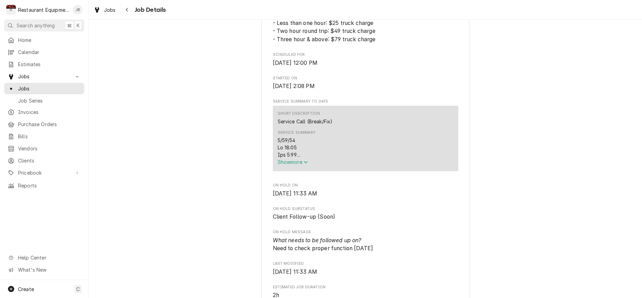
drag, startPoint x: 292, startPoint y: 161, endPoint x: 290, endPoint y: 171, distance: 9.7
click at [292, 161] on span "Show more" at bounding box center [292, 162] width 30 height 6
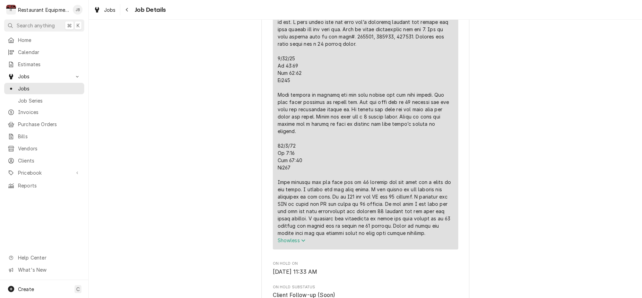
scroll to position [438, 0]
click at [127, 9] on icon "Navigate back" at bounding box center [127, 10] width 2 height 4
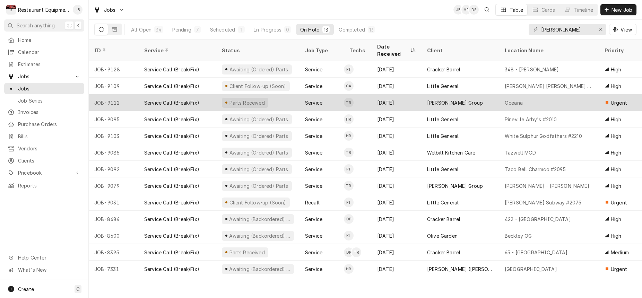
click at [210, 95] on div "Service Call (Break/Fix)" at bounding box center [178, 102] width 78 height 17
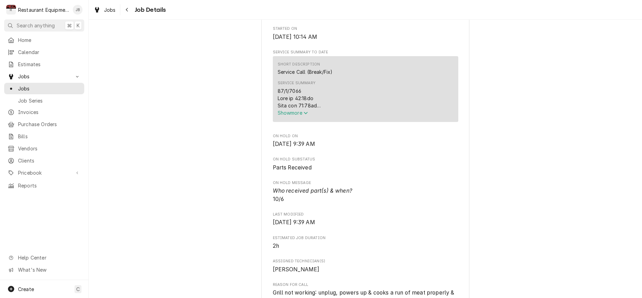
scroll to position [267, 0]
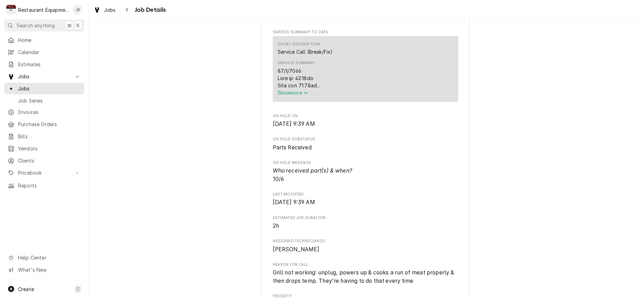
click at [295, 95] on span "Show more" at bounding box center [292, 93] width 30 height 6
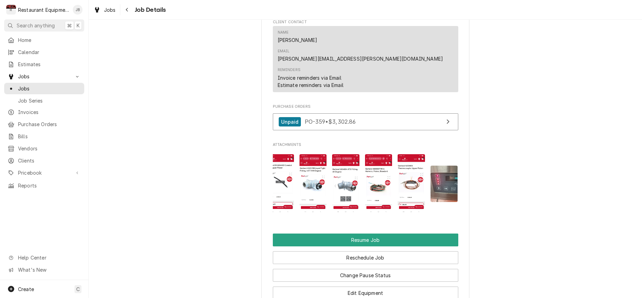
scroll to position [0, 38]
click at [449, 166] on img "Attachments" at bounding box center [444, 184] width 27 height 36
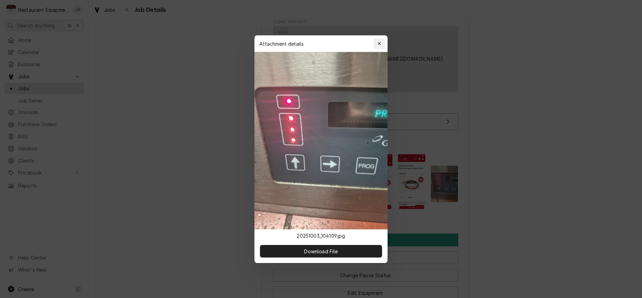
click at [379, 44] on icon "button" at bounding box center [378, 43] width 3 height 3
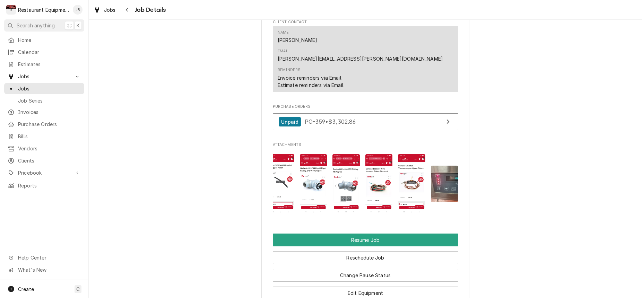
click at [400, 154] on img "Attachments" at bounding box center [411, 183] width 27 height 59
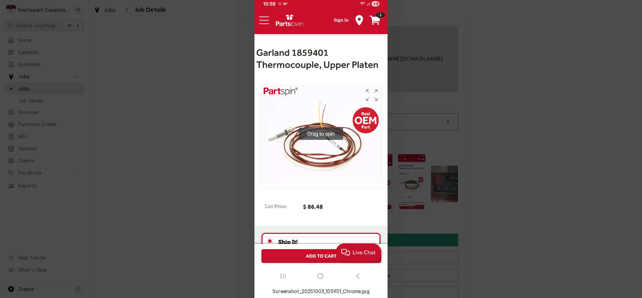
drag, startPoint x: 442, startPoint y: 42, endPoint x: 427, endPoint y: 76, distance: 36.7
click at [442, 43] on div at bounding box center [321, 149] width 642 height 298
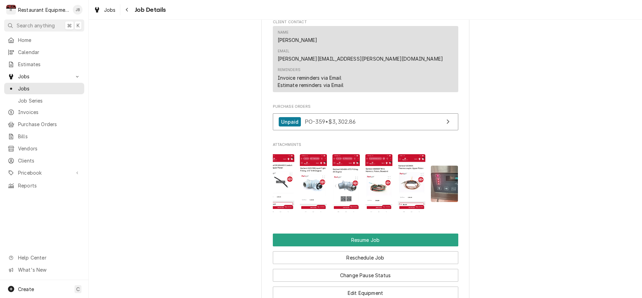
click at [380, 154] on img "Attachments" at bounding box center [378, 183] width 27 height 59
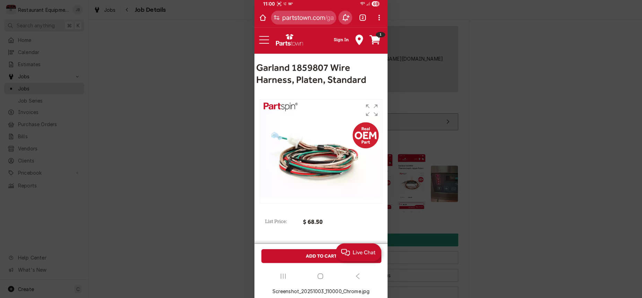
drag, startPoint x: 467, startPoint y: 84, endPoint x: 445, endPoint y: 92, distance: 22.7
click at [467, 84] on div at bounding box center [321, 149] width 642 height 298
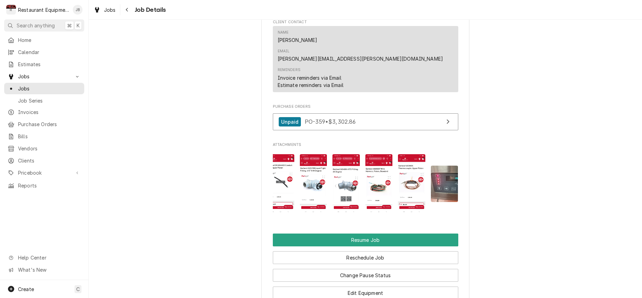
click at [345, 154] on img "Attachments" at bounding box center [345, 183] width 27 height 59
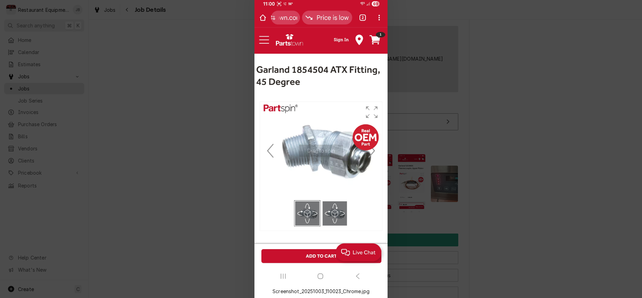
click at [238, 131] on div at bounding box center [321, 149] width 642 height 298
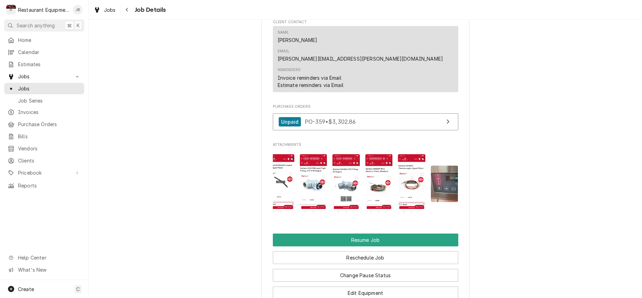
click at [309, 154] on img "Attachments" at bounding box center [313, 183] width 27 height 59
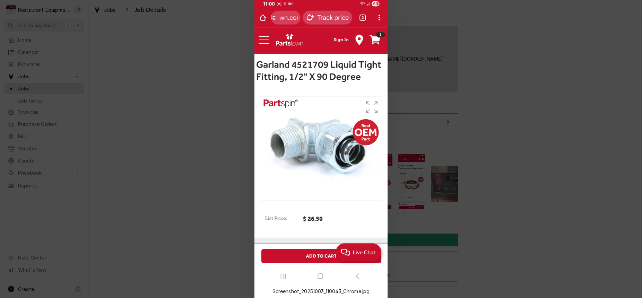
click at [212, 137] on div at bounding box center [321, 149] width 642 height 298
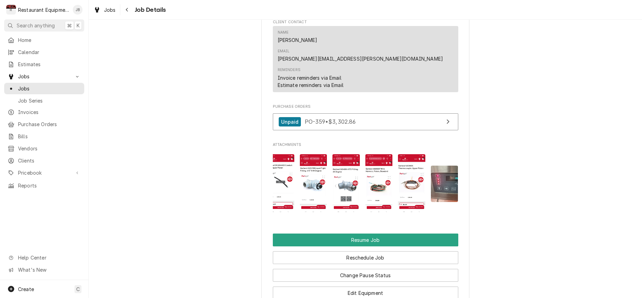
click at [278, 154] on img "Attachments" at bounding box center [280, 183] width 27 height 59
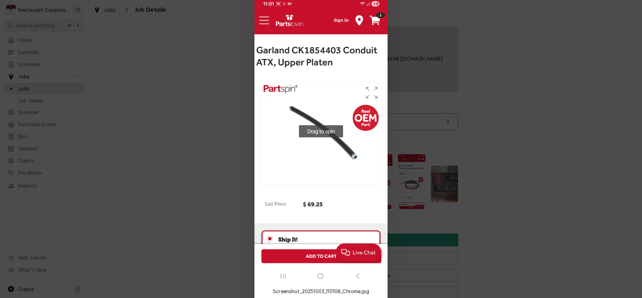
click at [226, 140] on div at bounding box center [321, 149] width 642 height 298
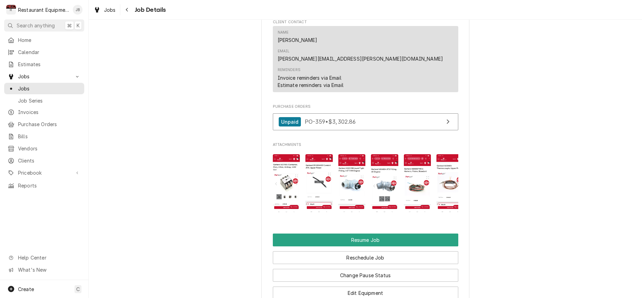
scroll to position [0, 0]
click at [295, 154] on img "Attachments" at bounding box center [286, 183] width 27 height 59
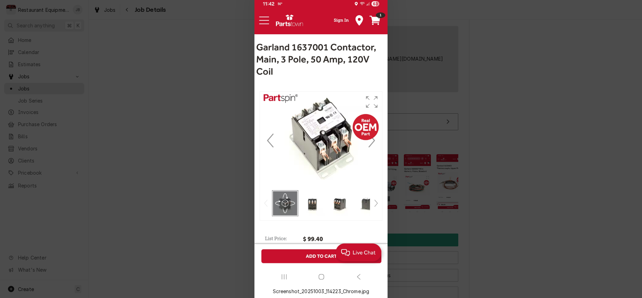
click at [240, 136] on div at bounding box center [321, 149] width 642 height 298
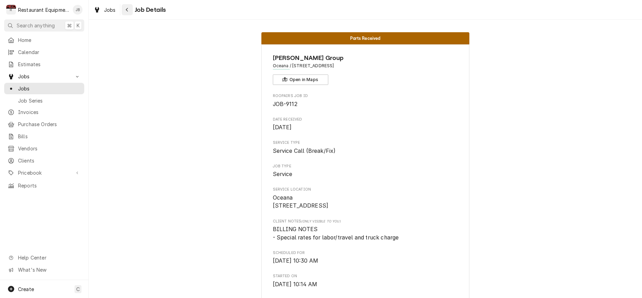
click at [128, 10] on icon "Navigate back" at bounding box center [126, 9] width 3 height 5
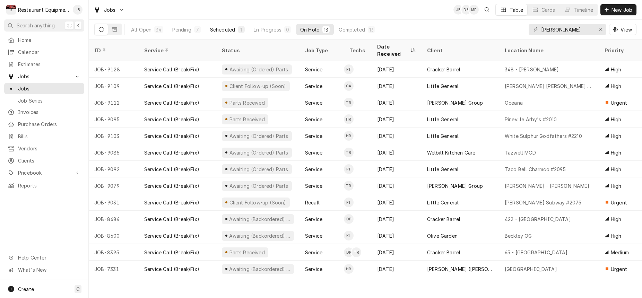
click at [216, 29] on div "Scheduled" at bounding box center [222, 29] width 25 height 7
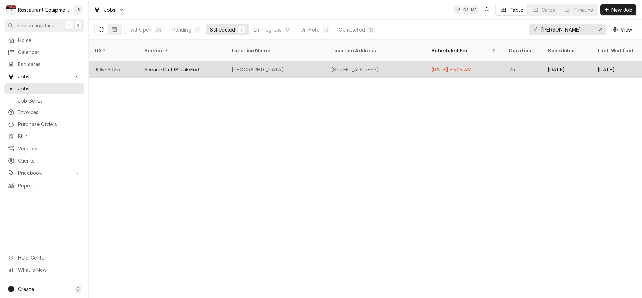
scroll to position [0, 520]
click at [292, 61] on div "[GEOGRAPHIC_DATA]" at bounding box center [276, 69] width 100 height 17
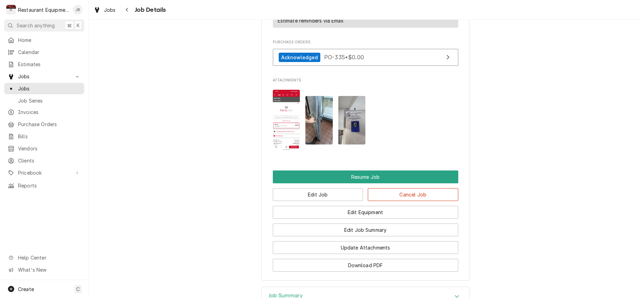
scroll to position [847, 0]
click at [129, 10] on div "Navigate back" at bounding box center [127, 9] width 7 height 7
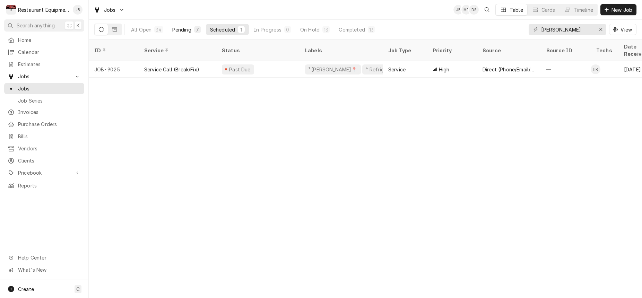
click at [184, 32] on div "Pending" at bounding box center [181, 29] width 19 height 7
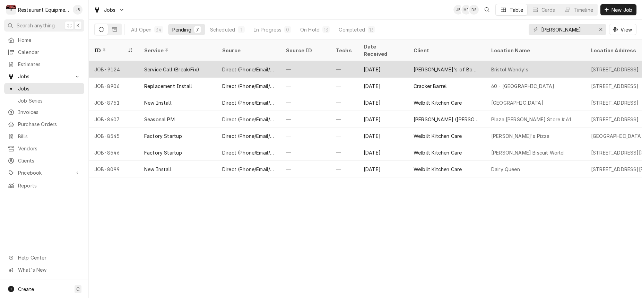
scroll to position [0, 262]
click at [316, 63] on div "—" at bounding box center [303, 69] width 50 height 17
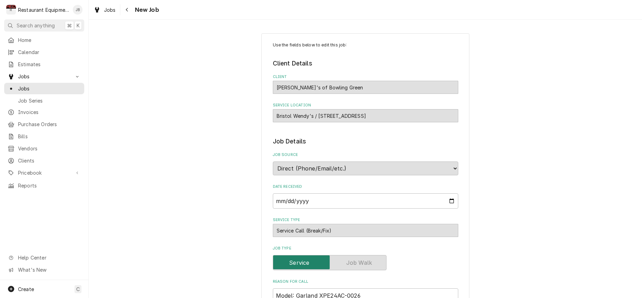
type textarea "x"
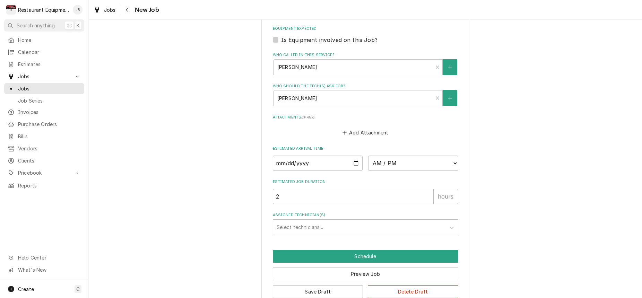
scroll to position [472, 0]
click at [127, 10] on icon "Navigate back" at bounding box center [126, 9] width 3 height 5
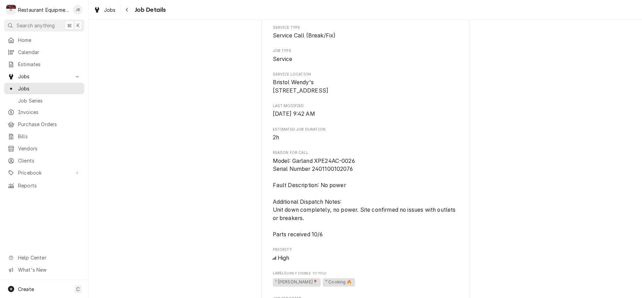
scroll to position [154, 0]
click at [129, 8] on div "Navigate back" at bounding box center [127, 9] width 7 height 7
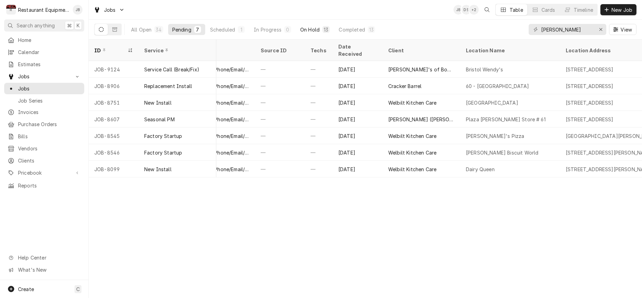
click at [320, 29] on button "On Hold 13" at bounding box center [315, 29] width 38 height 11
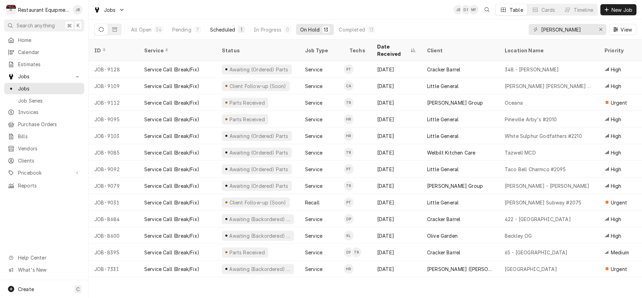
click at [236, 30] on button "Scheduled 1" at bounding box center [227, 29] width 43 height 11
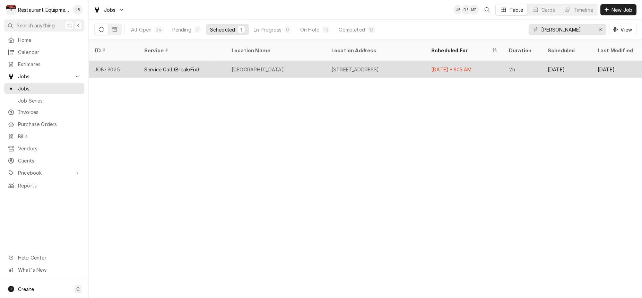
scroll to position [0, 520]
click at [324, 61] on div "[GEOGRAPHIC_DATA]" at bounding box center [276, 69] width 100 height 17
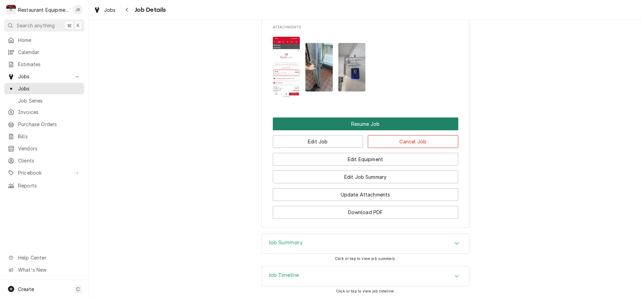
scroll to position [900, 0]
click at [366, 118] on button "Resume Job" at bounding box center [365, 124] width 185 height 13
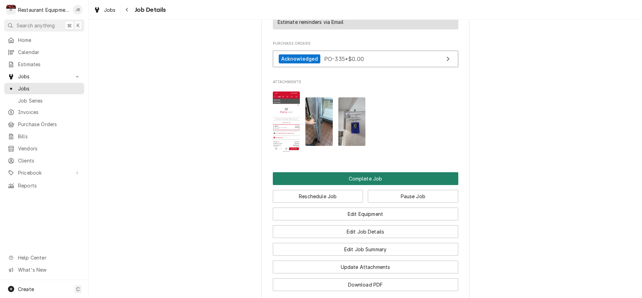
scroll to position [817, 0]
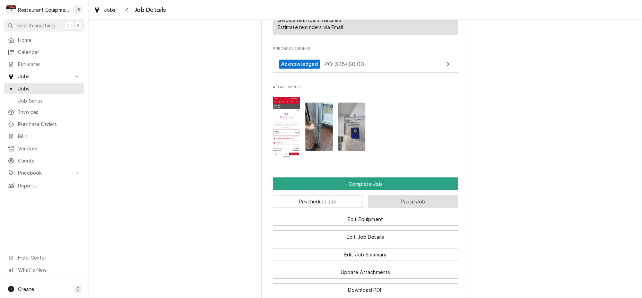
click at [392, 195] on button "Pause Job" at bounding box center [413, 201] width 90 height 13
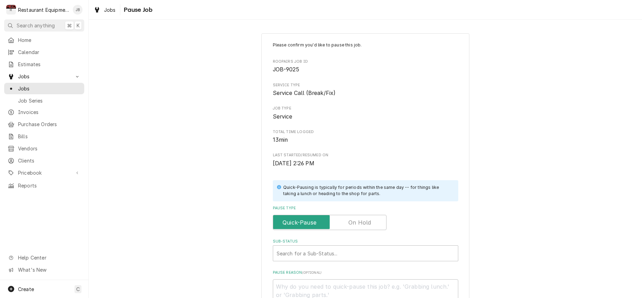
click at [370, 215] on input "Pause Type" at bounding box center [329, 222] width 107 height 15
checkbox input "true"
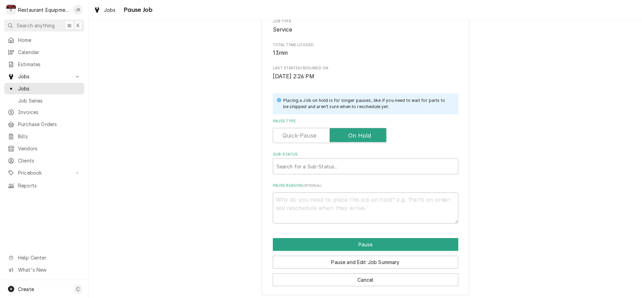
scroll to position [87, 0]
click at [312, 160] on div "Sub-Status" at bounding box center [365, 166] width 178 height 12
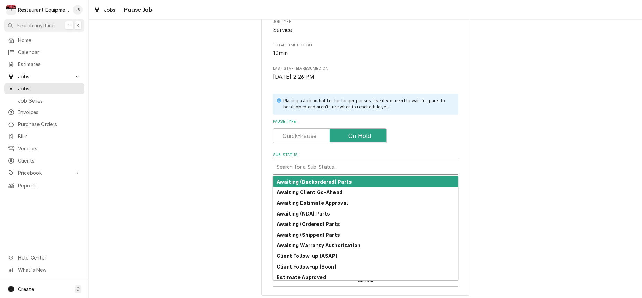
click at [319, 179] on strong "Awaiting (Backordered) Parts" at bounding box center [313, 182] width 75 height 6
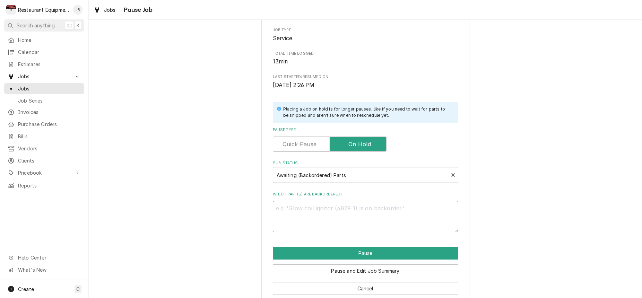
click at [298, 208] on textarea "Which part(s) are backordered?" at bounding box center [365, 216] width 185 height 31
type textarea "x"
type textarea "p"
type textarea "x"
type textarea "pa"
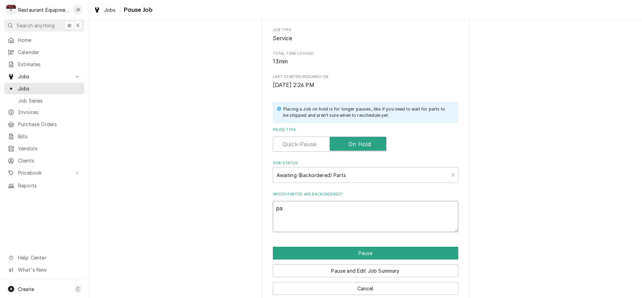
type textarea "x"
type textarea "par"
type textarea "x"
type textarea "part"
type textarea "x"
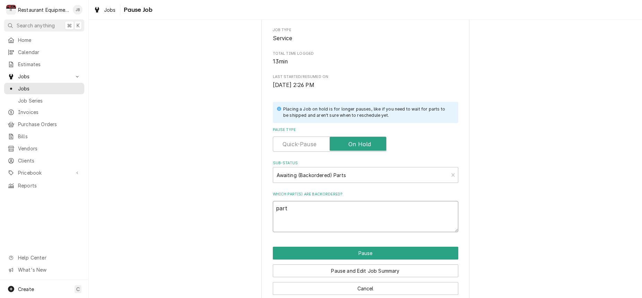
type textarea "parts"
type textarea "x"
type textarea "parts"
type textarea "x"
type textarea "parts o"
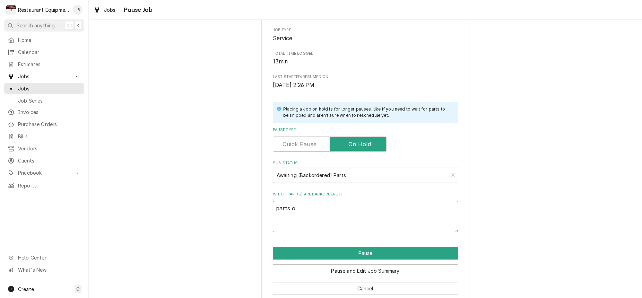
type textarea "x"
type textarea "parts or"
type textarea "x"
type textarea "parts ord"
type textarea "x"
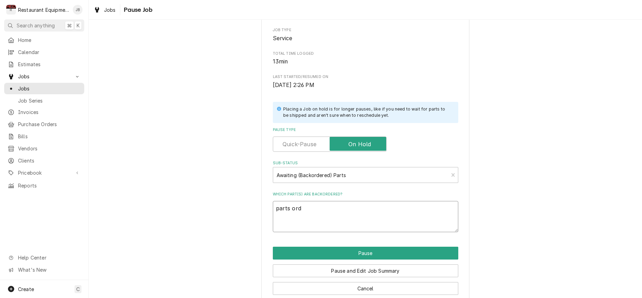
type textarea "parts orde"
type textarea "x"
type textarea "parts order"
type textarea "x"
type textarea "parts ordere"
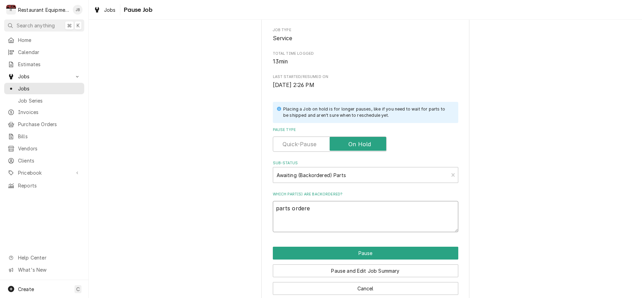
type textarea "x"
type textarea "parts ordered"
type textarea "x"
type textarea "parts ordered"
type textarea "x"
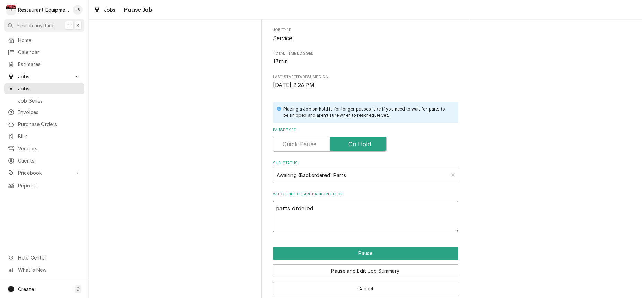
type textarea "parts ordered 9"
type textarea "x"
type textarea "parts ordered 9/"
type textarea "x"
type textarea "parts ordered 9/2"
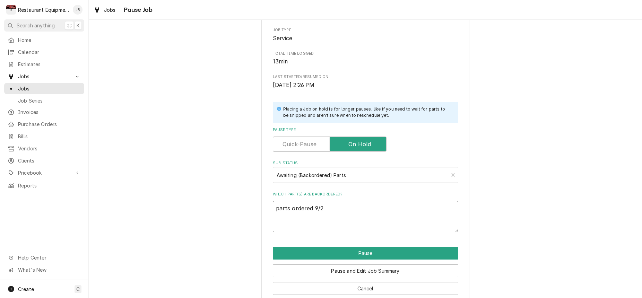
type textarea "x"
type textarea "parts ordered 9/26"
click at [331, 252] on button "Pause" at bounding box center [365, 253] width 185 height 13
type textarea "x"
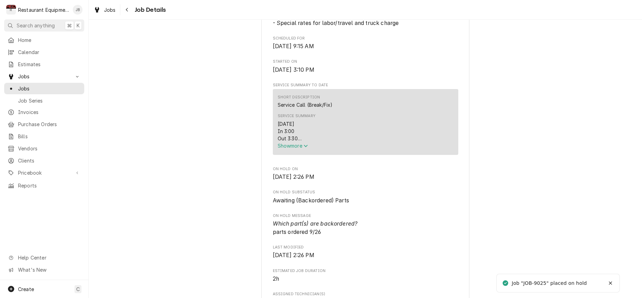
scroll to position [215, 0]
click at [295, 148] on span "Show more" at bounding box center [292, 145] width 30 height 6
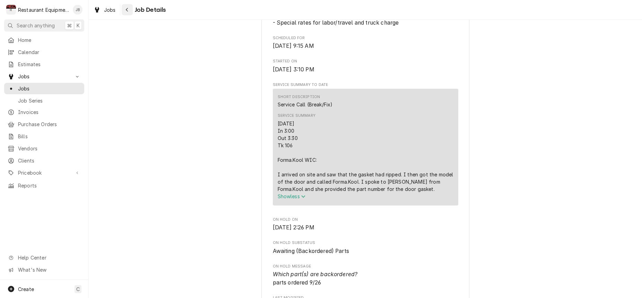
click at [129, 8] on div "Navigate back" at bounding box center [127, 9] width 7 height 7
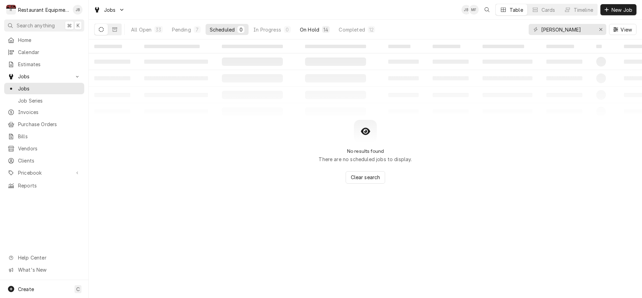
click at [329, 32] on div "14" at bounding box center [326, 29] width 8 height 7
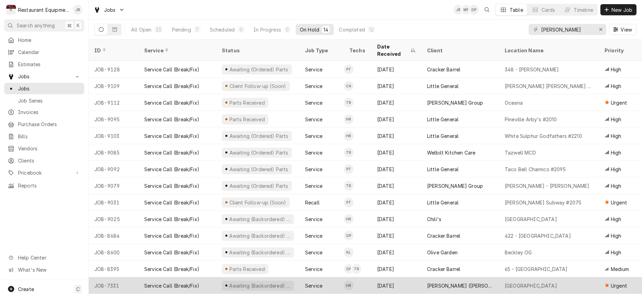
click at [407, 277] on div "[DATE]" at bounding box center [396, 285] width 50 height 17
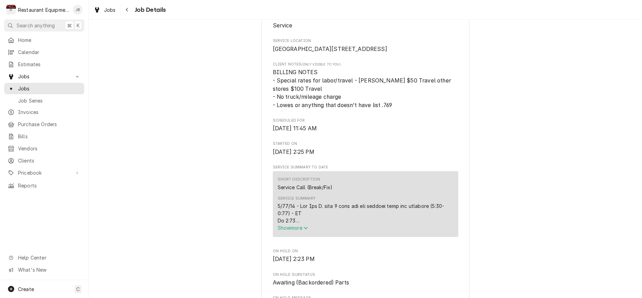
scroll to position [150, 0]
click at [293, 229] on span "Show more" at bounding box center [292, 226] width 30 height 6
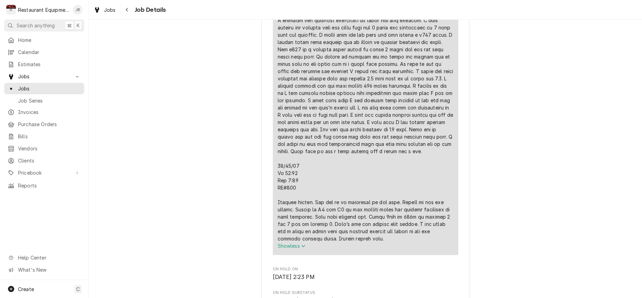
scroll to position [502, 0]
click at [129, 9] on div "Navigate back" at bounding box center [127, 9] width 7 height 7
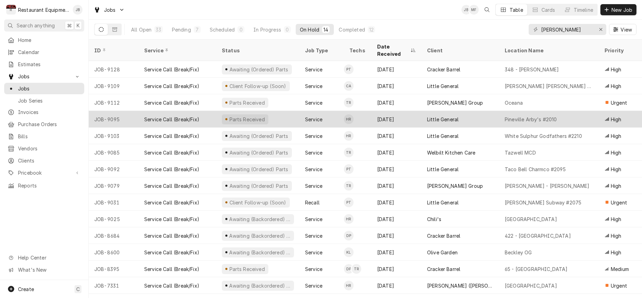
click at [362, 111] on td "HR" at bounding box center [358, 119] width 28 height 17
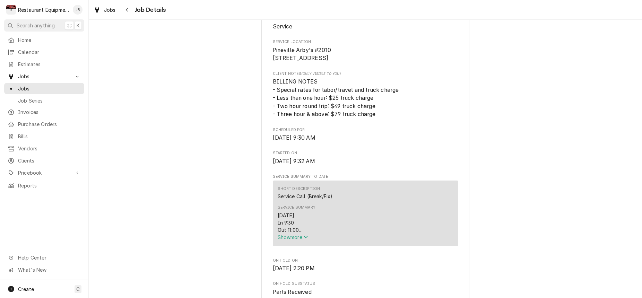
scroll to position [157, 0]
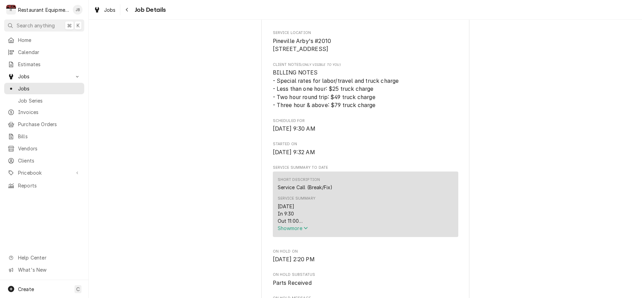
click at [298, 231] on span "Show more" at bounding box center [292, 228] width 30 height 6
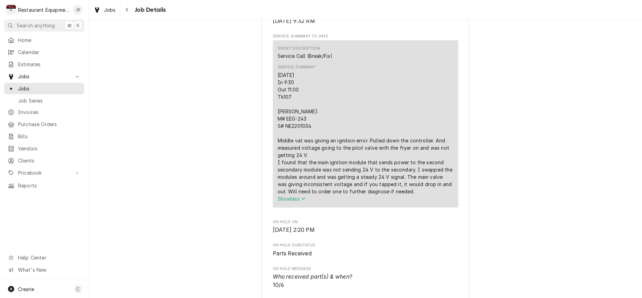
scroll to position [291, 0]
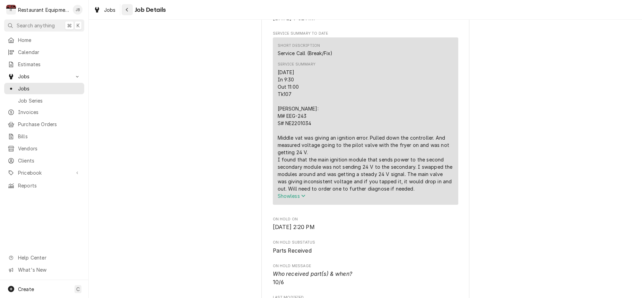
click at [124, 7] on div "Navigate back" at bounding box center [127, 9] width 7 height 7
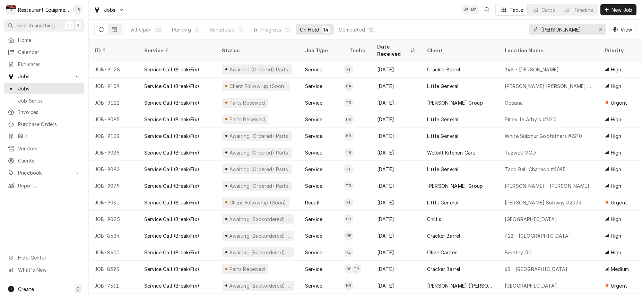
click at [603, 28] on div "Erase input" at bounding box center [600, 29] width 7 height 7
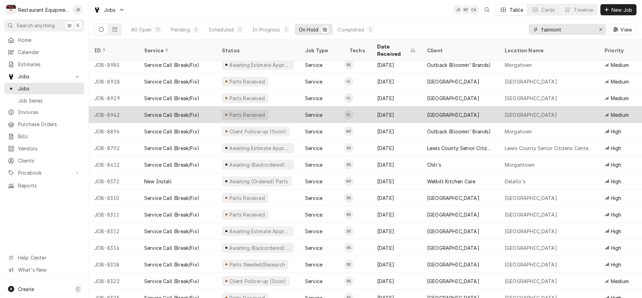
scroll to position [54, 0]
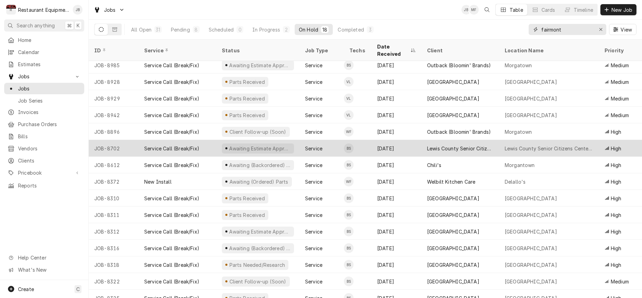
type input "fairmont"
click at [505, 145] on div "Lewis County Senior Citizens Center, Inc." at bounding box center [548, 148] width 89 height 7
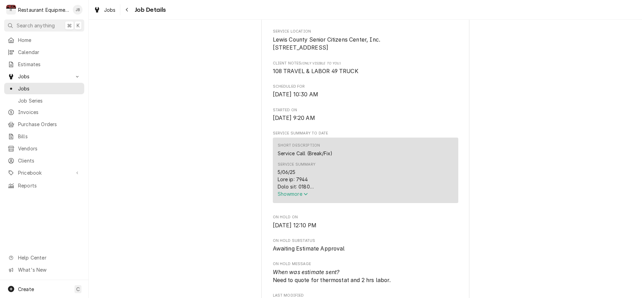
scroll to position [194, 0]
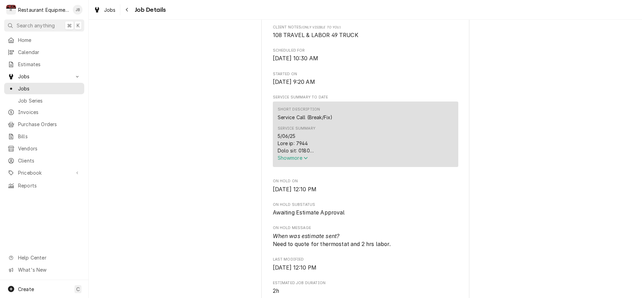
click at [297, 160] on span "Show more" at bounding box center [292, 158] width 30 height 6
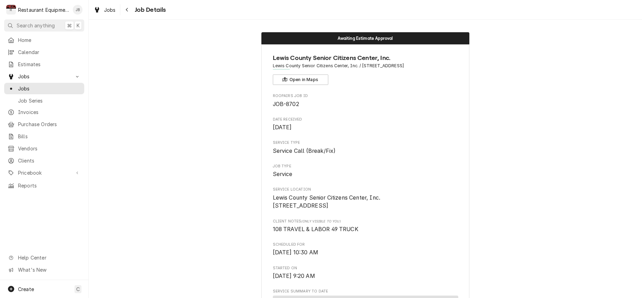
scroll to position [0, 0]
click at [125, 9] on icon "Navigate back" at bounding box center [126, 9] width 3 height 5
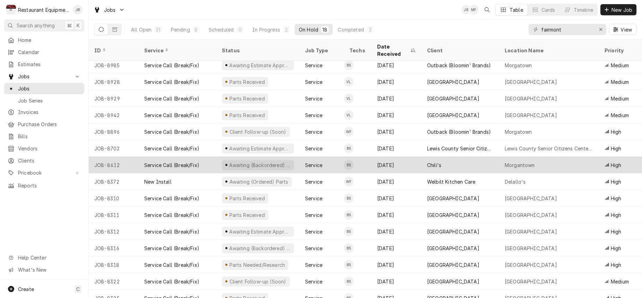
click at [224, 160] on div "Awaiting (Backordered) Parts" at bounding box center [258, 165] width 72 height 10
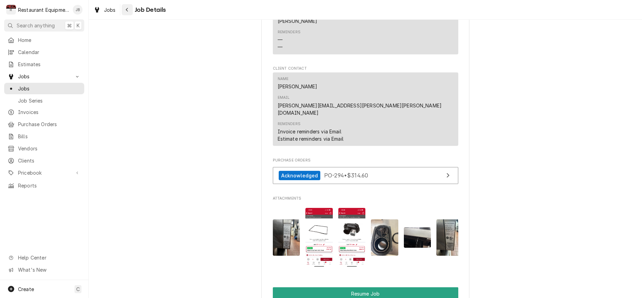
click at [130, 10] on div "Navigate back" at bounding box center [127, 9] width 7 height 7
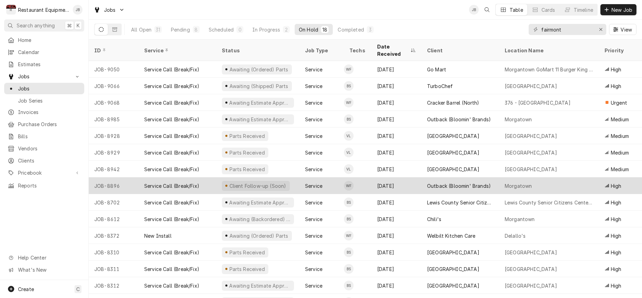
click at [326, 177] on div "Service" at bounding box center [321, 185] width 44 height 17
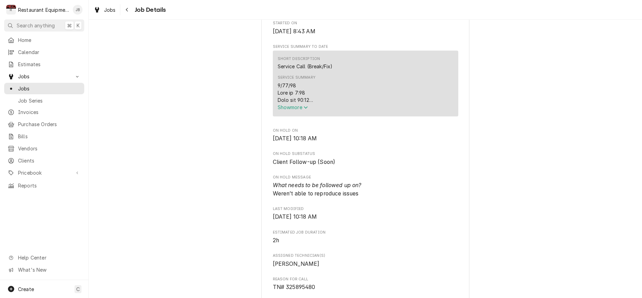
scroll to position [275, 0]
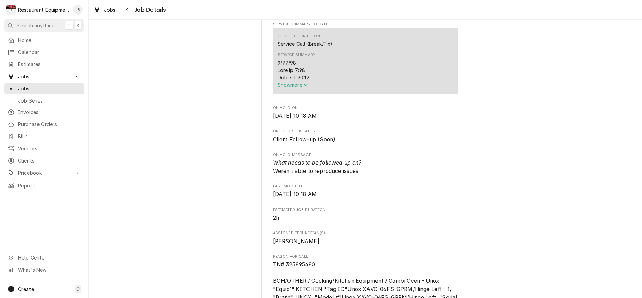
click at [282, 88] on span "Show more" at bounding box center [292, 85] width 30 height 6
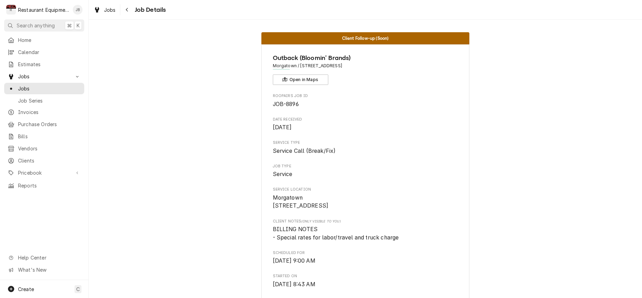
scroll to position [0, 0]
click at [126, 9] on icon "Navigate back" at bounding box center [126, 9] width 3 height 5
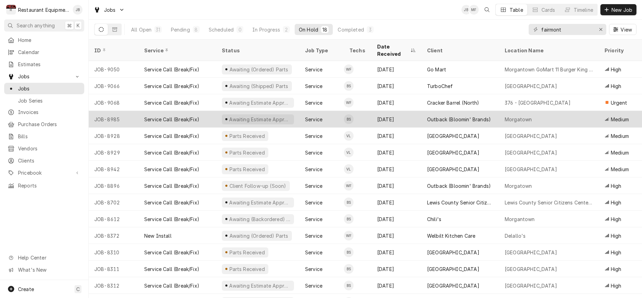
click at [302, 111] on div "Service" at bounding box center [321, 119] width 44 height 17
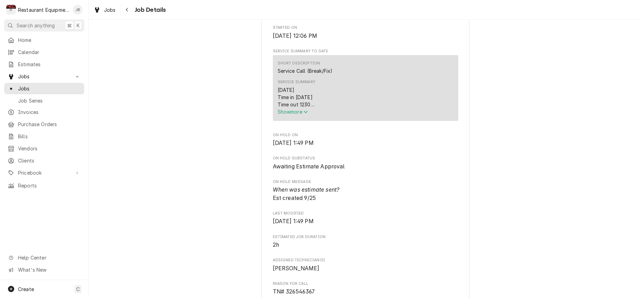
scroll to position [258, 0]
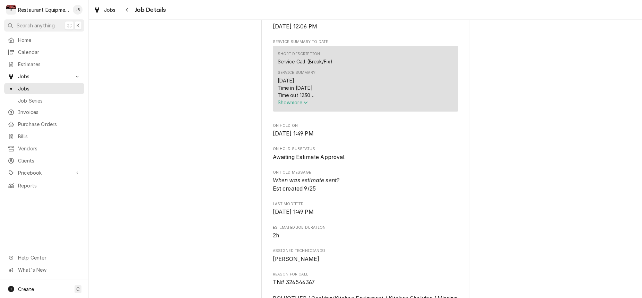
click at [297, 105] on span "Show more" at bounding box center [292, 102] width 30 height 6
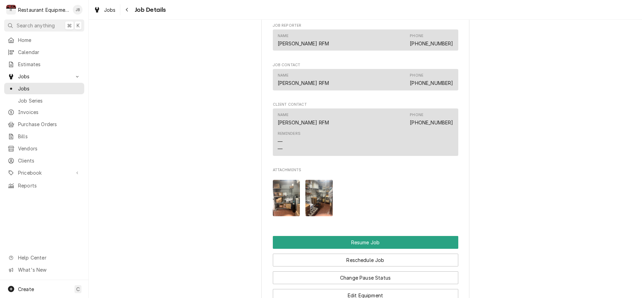
scroll to position [687, 0]
click at [321, 191] on img "Attachments" at bounding box center [318, 198] width 27 height 36
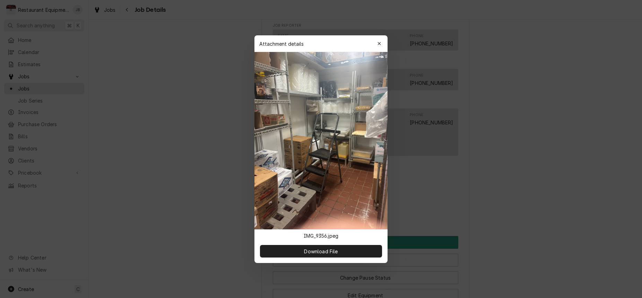
click at [381, 41] on div "button" at bounding box center [378, 43] width 7 height 7
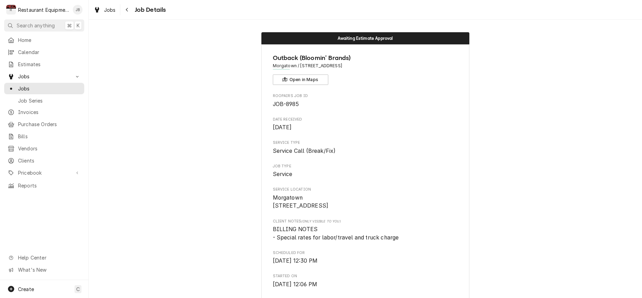
scroll to position [1, 0]
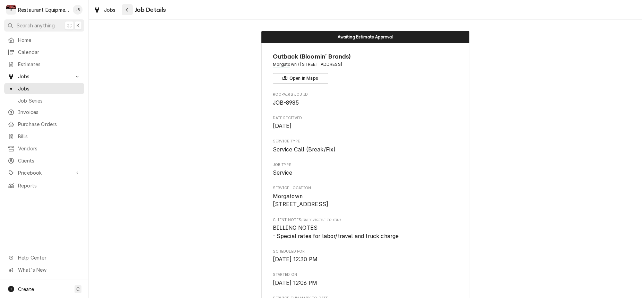
click at [125, 10] on icon "Navigate back" at bounding box center [126, 9] width 3 height 5
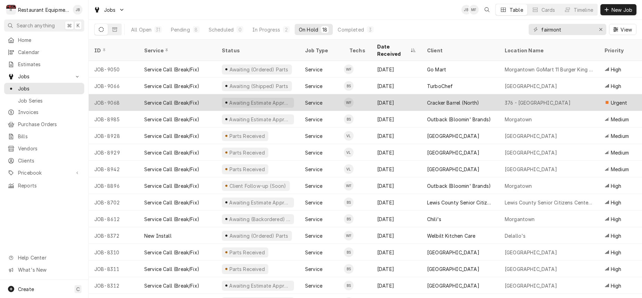
click at [205, 94] on div "Service Call (Break/Fix)" at bounding box center [178, 102] width 78 height 17
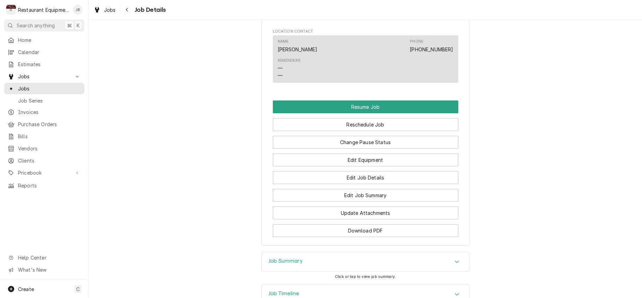
scroll to position [739, 0]
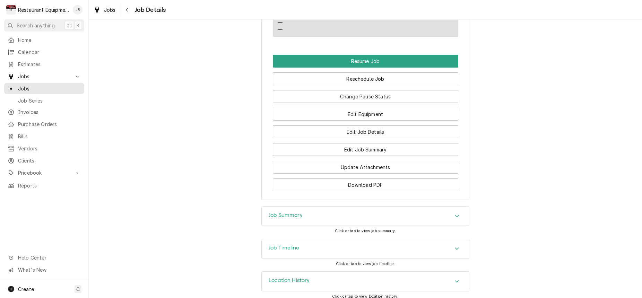
click at [358, 206] on div "Job Summary" at bounding box center [365, 215] width 207 height 19
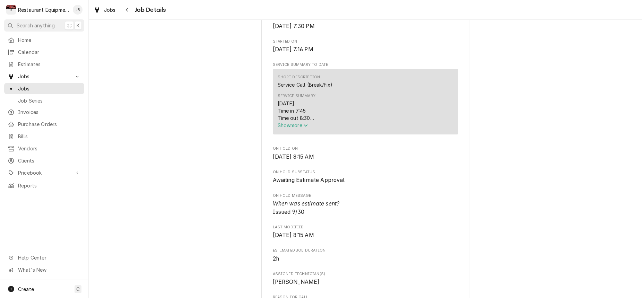
scroll to position [220, 0]
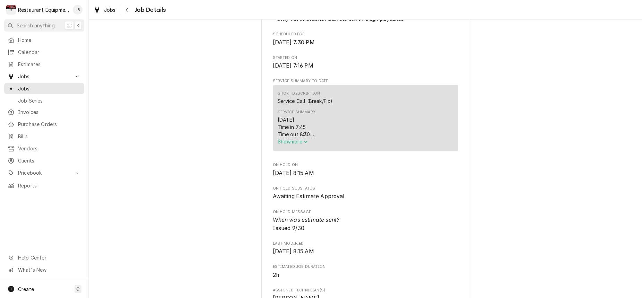
click at [294, 151] on div "Short Description Service Call (Break/Fix) Service Summary 9/30/25 Time in 7:45…" at bounding box center [365, 117] width 185 height 65
click at [295, 141] on span "Show more" at bounding box center [292, 141] width 30 height 6
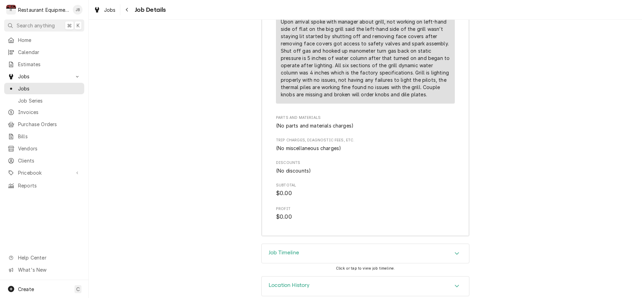
scroll to position [0, 0]
click at [127, 7] on button "Navigate back" at bounding box center [127, 9] width 11 height 11
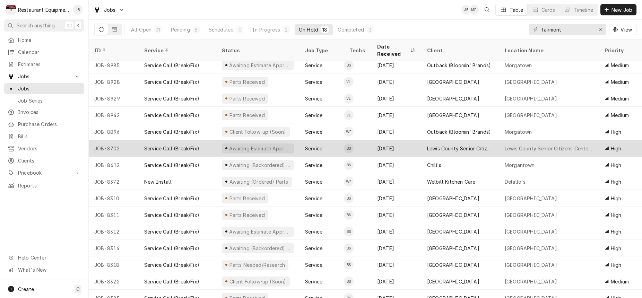
click at [335, 140] on div "Service" at bounding box center [321, 148] width 44 height 17
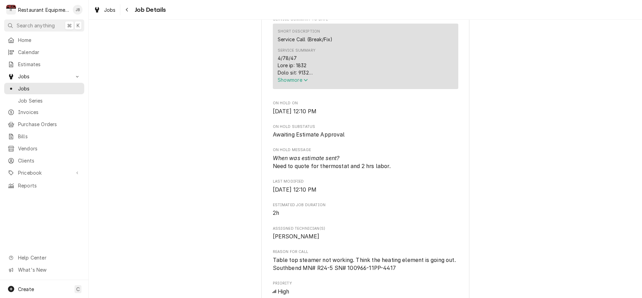
scroll to position [275, 0]
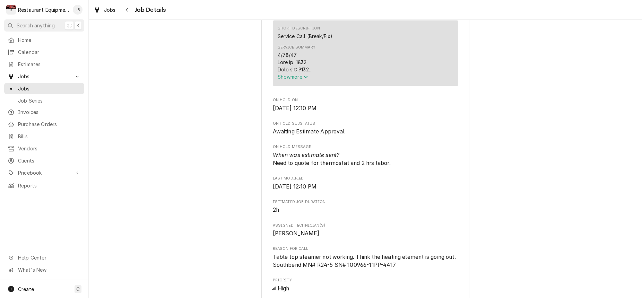
click at [284, 80] on span "Show more" at bounding box center [292, 77] width 30 height 6
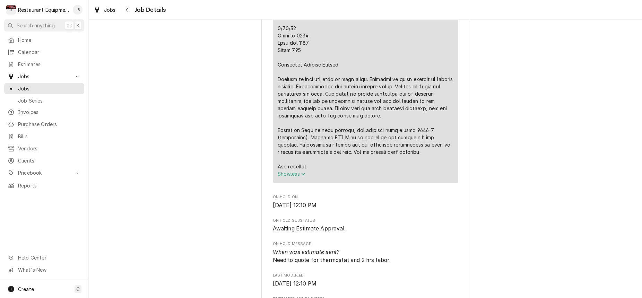
scroll to position [515, 0]
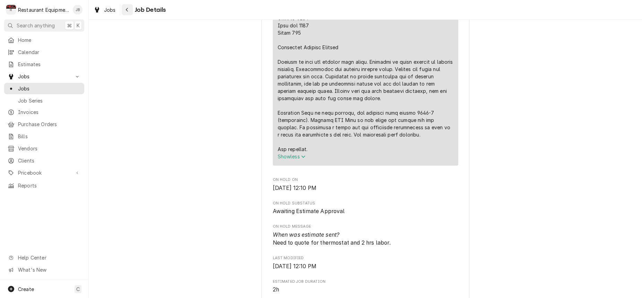
click at [128, 9] on icon "Navigate back" at bounding box center [126, 9] width 3 height 5
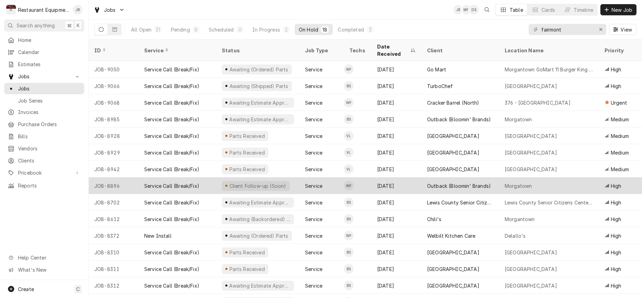
click at [201, 177] on div "Service Call (Break/Fix)" at bounding box center [178, 185] width 78 height 17
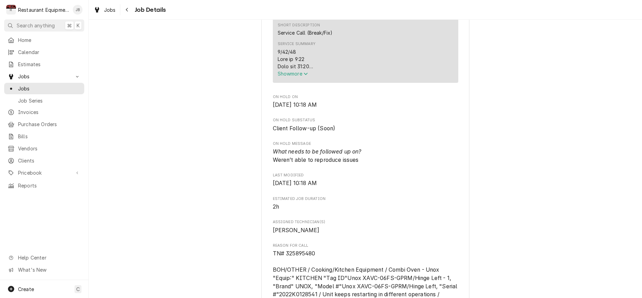
scroll to position [311, 0]
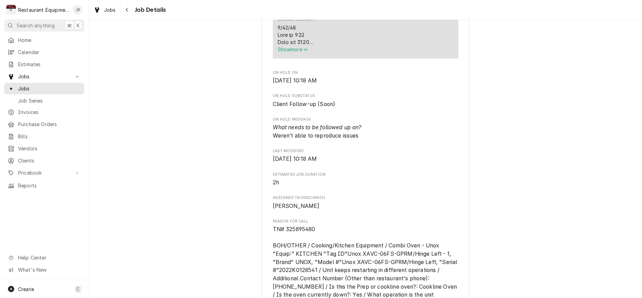
click at [290, 51] on span "Show more" at bounding box center [292, 49] width 30 height 6
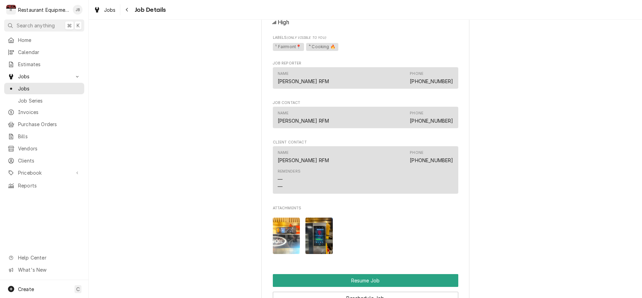
scroll to position [708, 0]
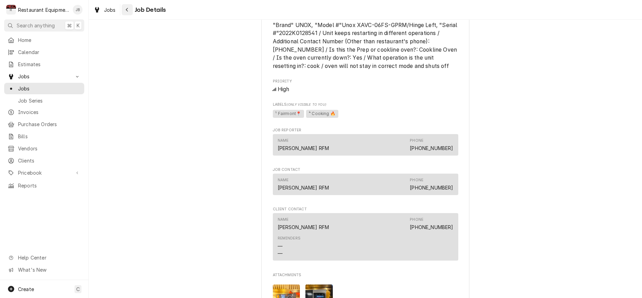
click at [129, 11] on div "Navigate back" at bounding box center [127, 9] width 7 height 7
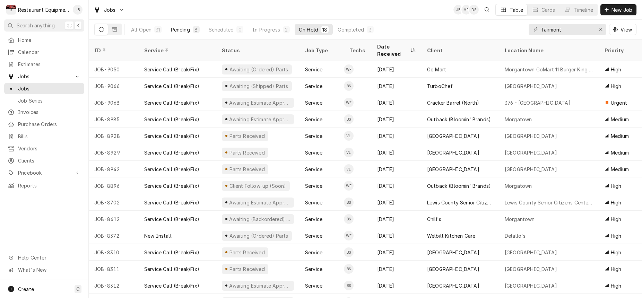
click at [179, 29] on div "Pending" at bounding box center [180, 29] width 19 height 7
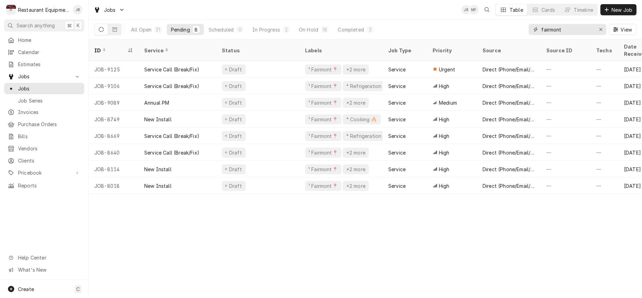
click at [601, 32] on div "Erase input" at bounding box center [600, 29] width 7 height 7
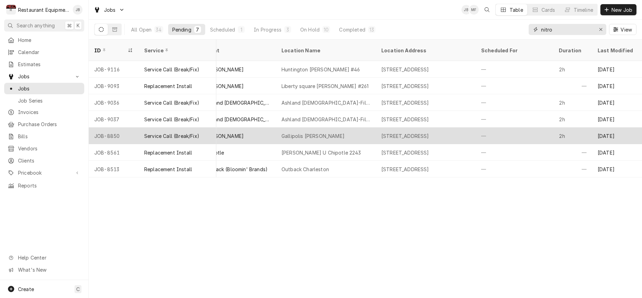
scroll to position [0, 470]
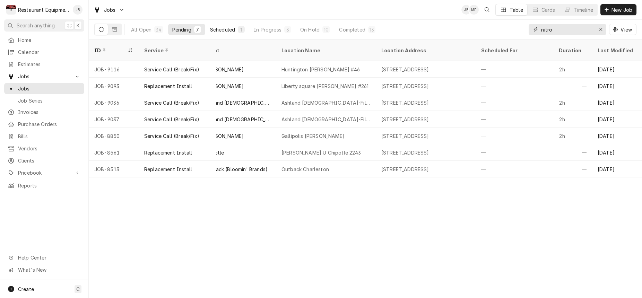
type input "nitro"
click at [214, 28] on div "Scheduled" at bounding box center [222, 29] width 25 height 7
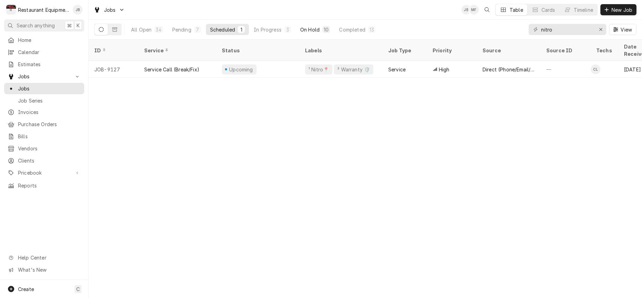
click at [314, 28] on div "On Hold" at bounding box center [309, 29] width 19 height 7
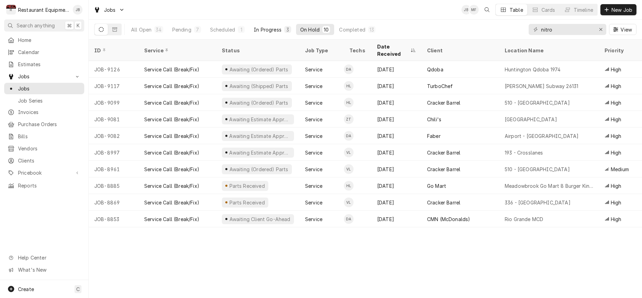
click at [281, 30] on div "In Progress" at bounding box center [268, 29] width 28 height 7
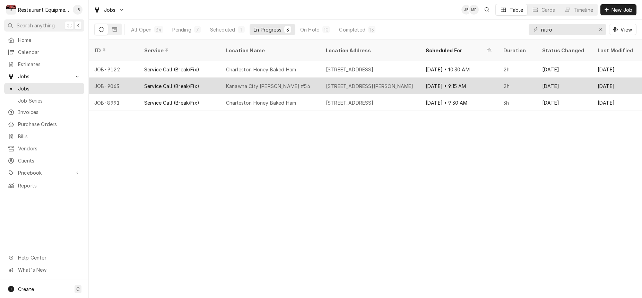
scroll to position [0, 525]
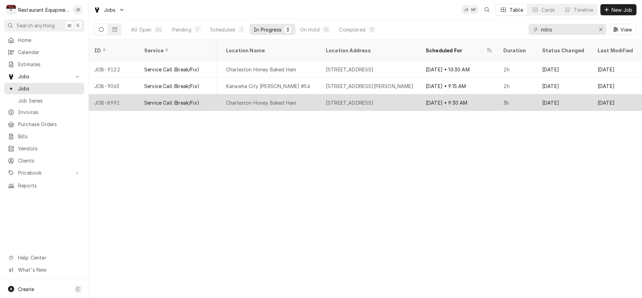
click at [318, 94] on div "Charleston Honey Baked Ham" at bounding box center [270, 102] width 100 height 17
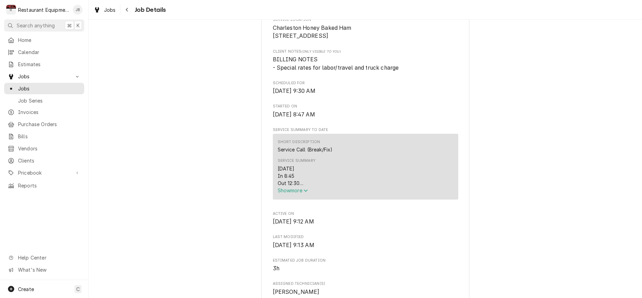
scroll to position [170, 0]
click at [292, 193] on span "Show more" at bounding box center [292, 190] width 30 height 6
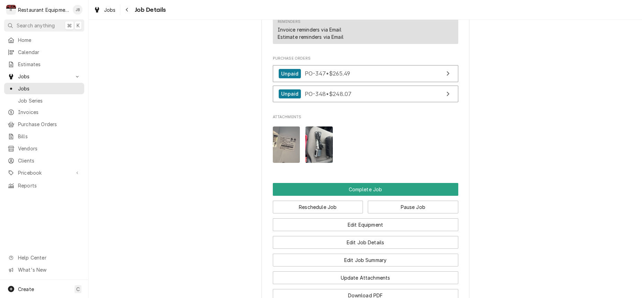
scroll to position [733, 0]
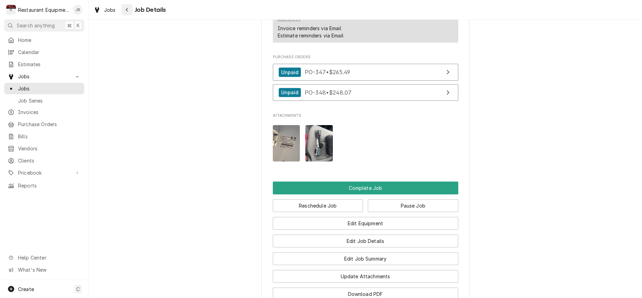
click at [126, 12] on div "Navigate back" at bounding box center [127, 9] width 7 height 7
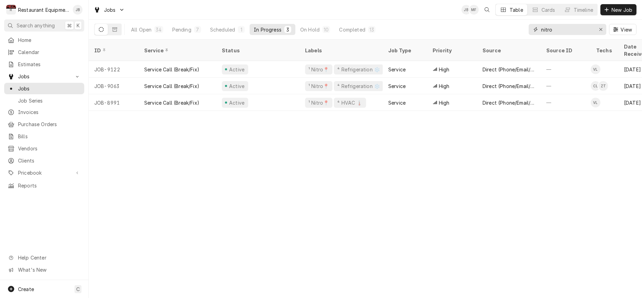
click at [587, 25] on input "nitro" at bounding box center [567, 29] width 52 height 11
click at [601, 30] on icon "Erase input" at bounding box center [600, 29] width 3 height 3
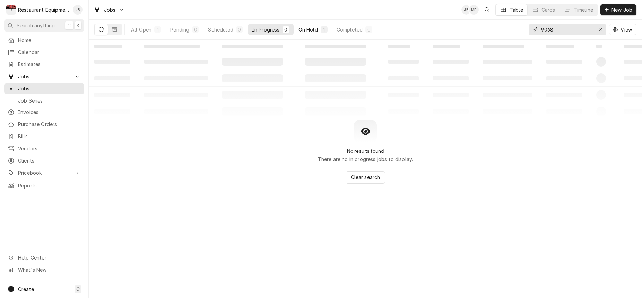
type input "9068"
click at [320, 29] on div "1" at bounding box center [323, 29] width 7 height 7
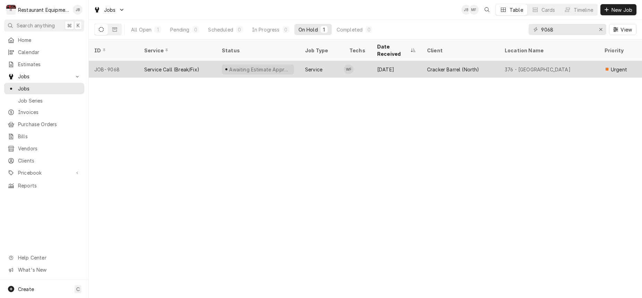
scroll to position [0, 0]
click at [303, 61] on div "Service" at bounding box center [321, 69] width 44 height 17
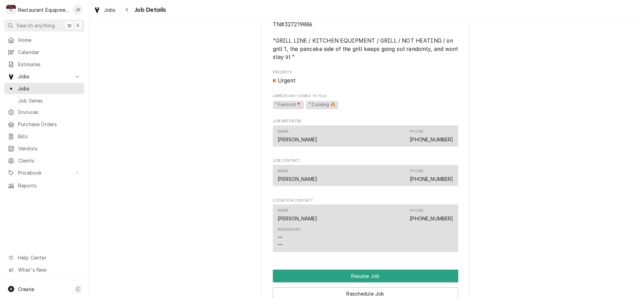
scroll to position [538, 0]
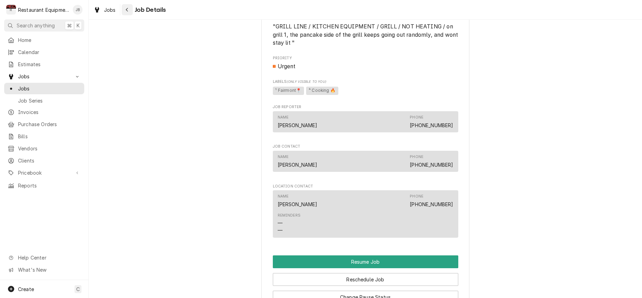
click at [125, 11] on icon "Navigate back" at bounding box center [126, 9] width 3 height 5
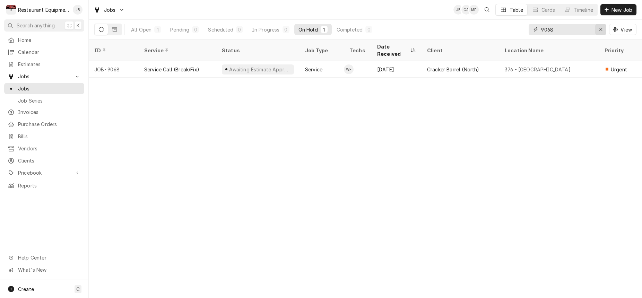
click at [603, 30] on div "Erase input" at bounding box center [600, 29] width 7 height 7
